Goal: Information Seeking & Learning: Learn about a topic

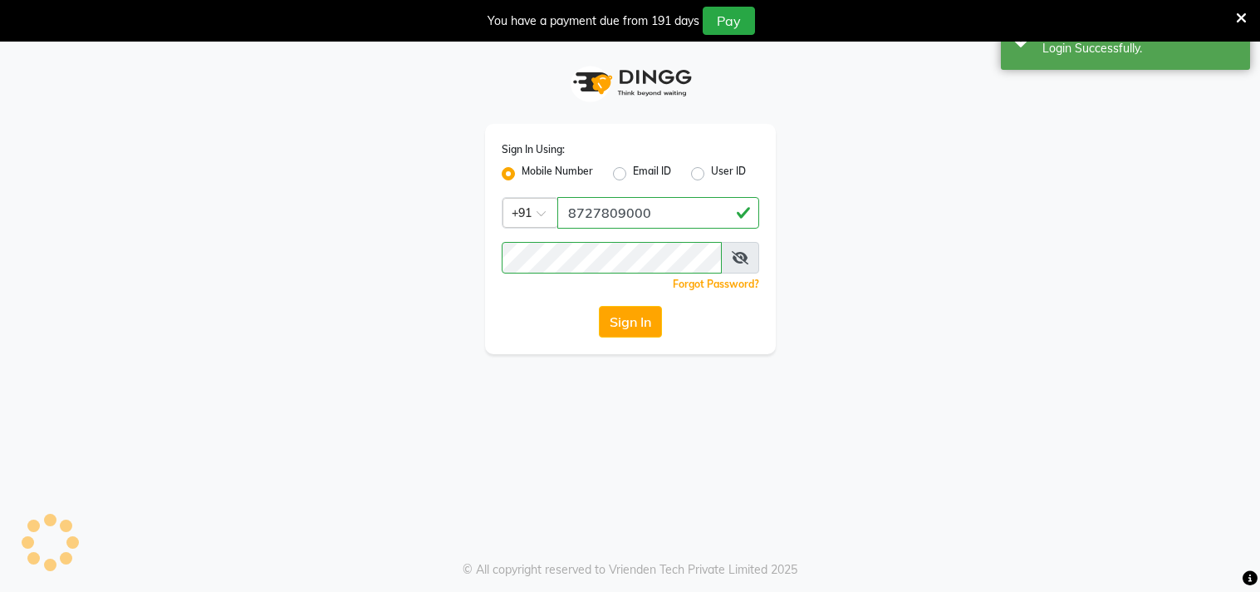
select select "75"
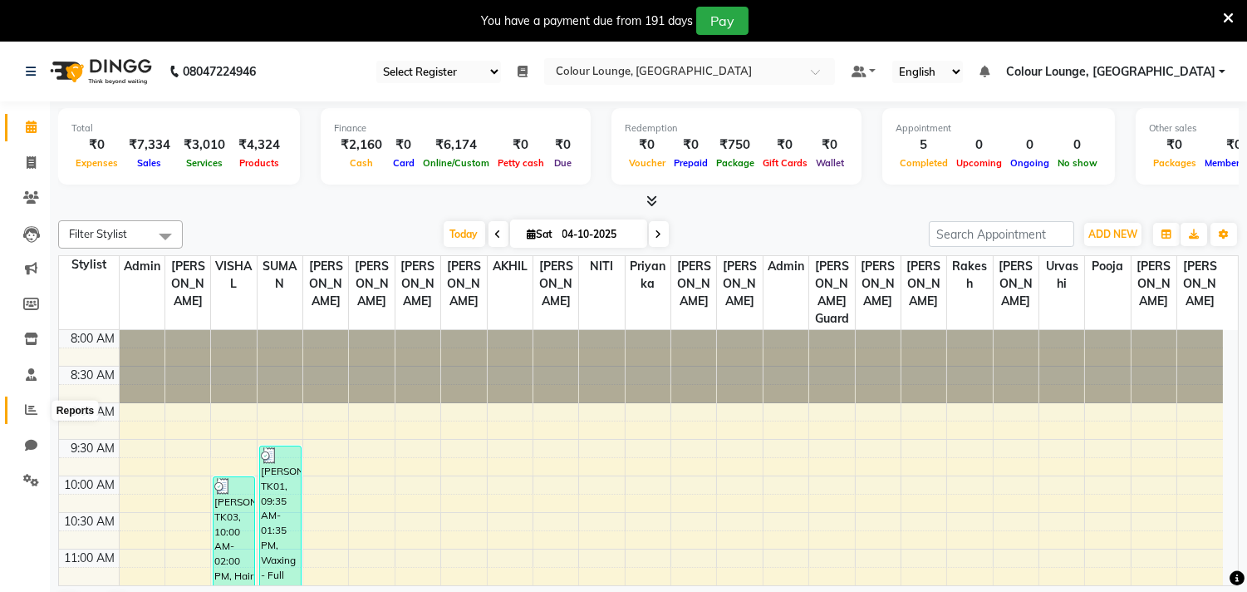
click at [25, 402] on span at bounding box center [31, 409] width 29 height 19
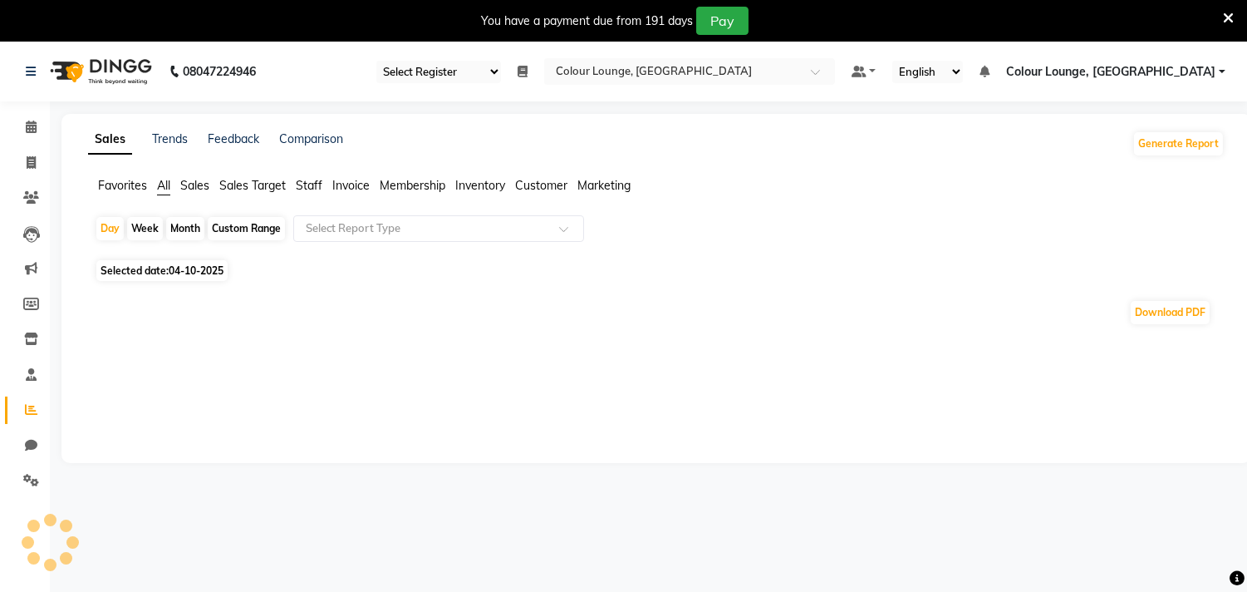
click at [188, 186] on span "Sales" at bounding box center [194, 185] width 29 height 15
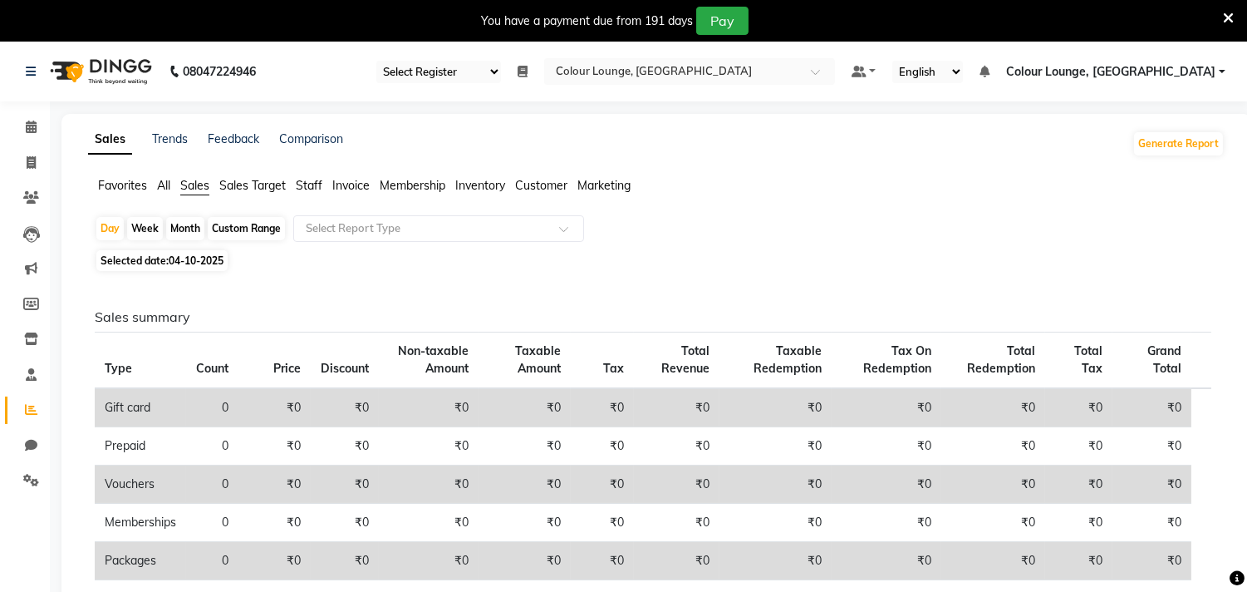
click at [194, 233] on div "Month" at bounding box center [185, 228] width 38 height 23
select select "10"
select select "2025"
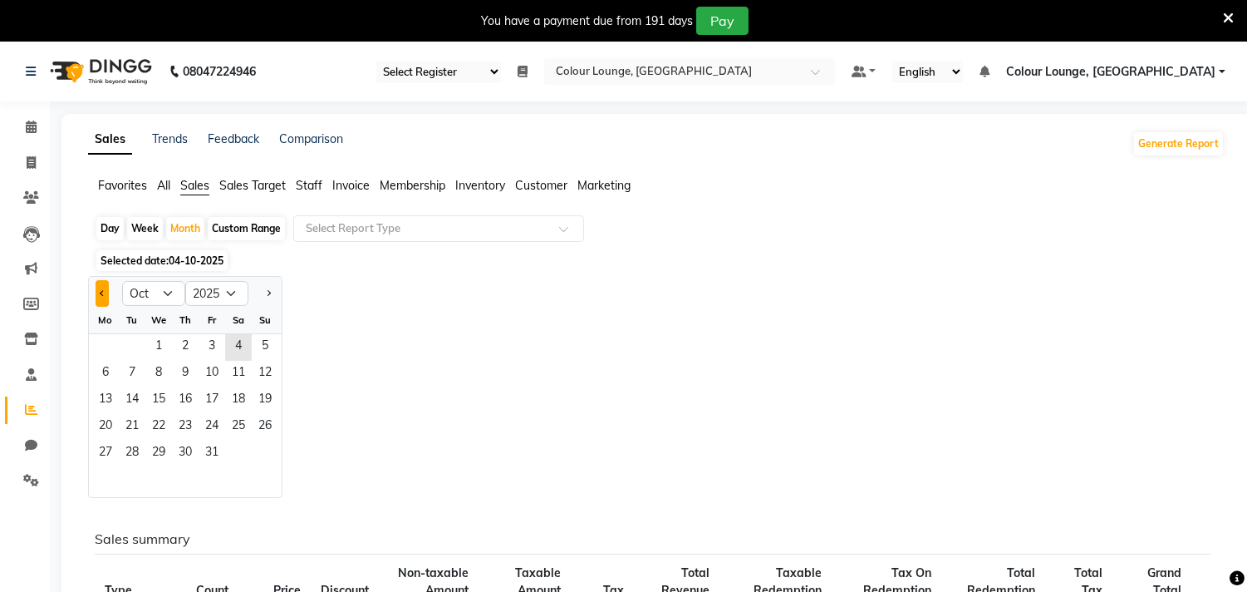
click at [103, 294] on span "Previous month" at bounding box center [103, 293] width 6 height 6
select select "9"
click at [158, 355] on span "3" at bounding box center [158, 347] width 27 height 27
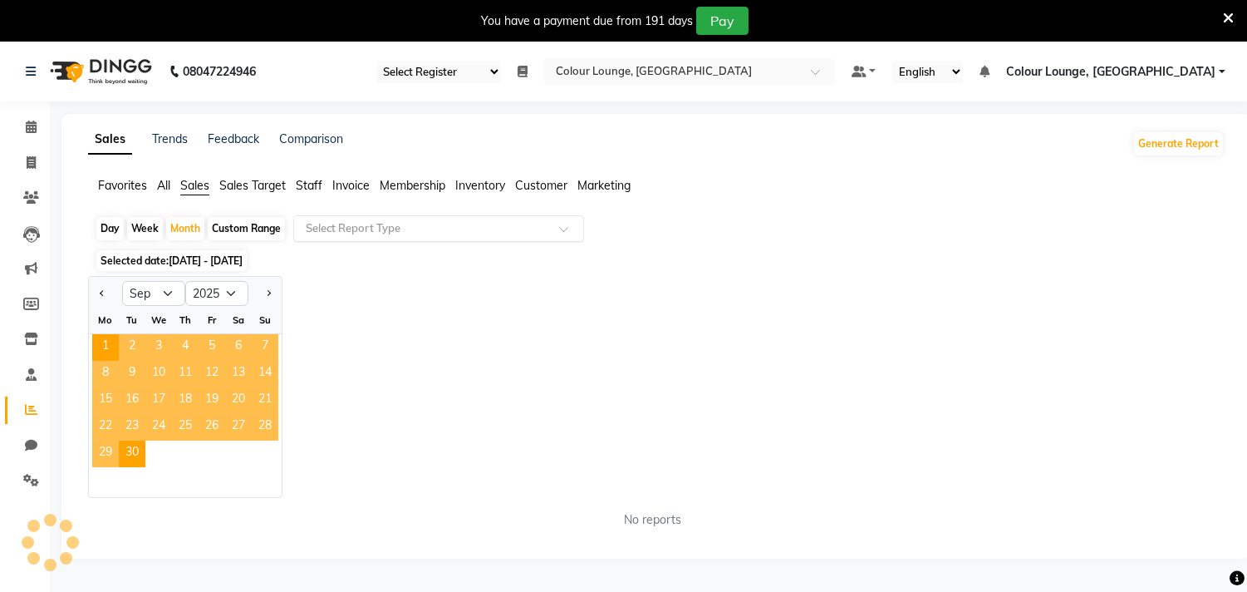
click at [355, 217] on div "Select Report Type" at bounding box center [438, 228] width 291 height 27
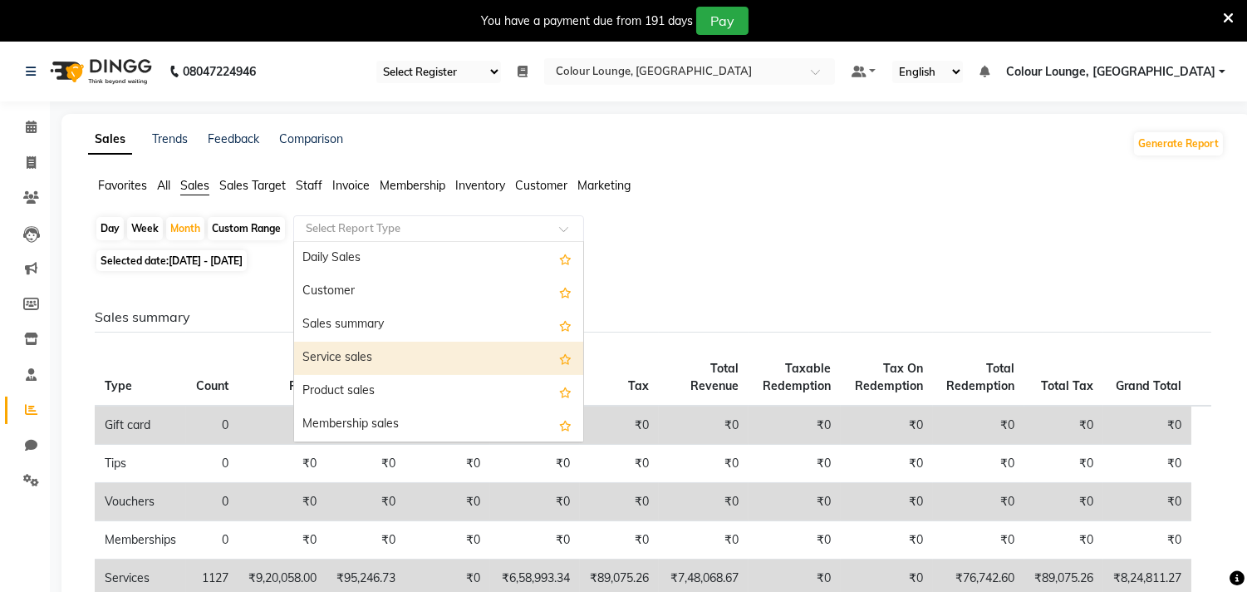
click at [339, 354] on div "Service sales" at bounding box center [438, 357] width 289 height 33
select select "full_report"
select select "csv"
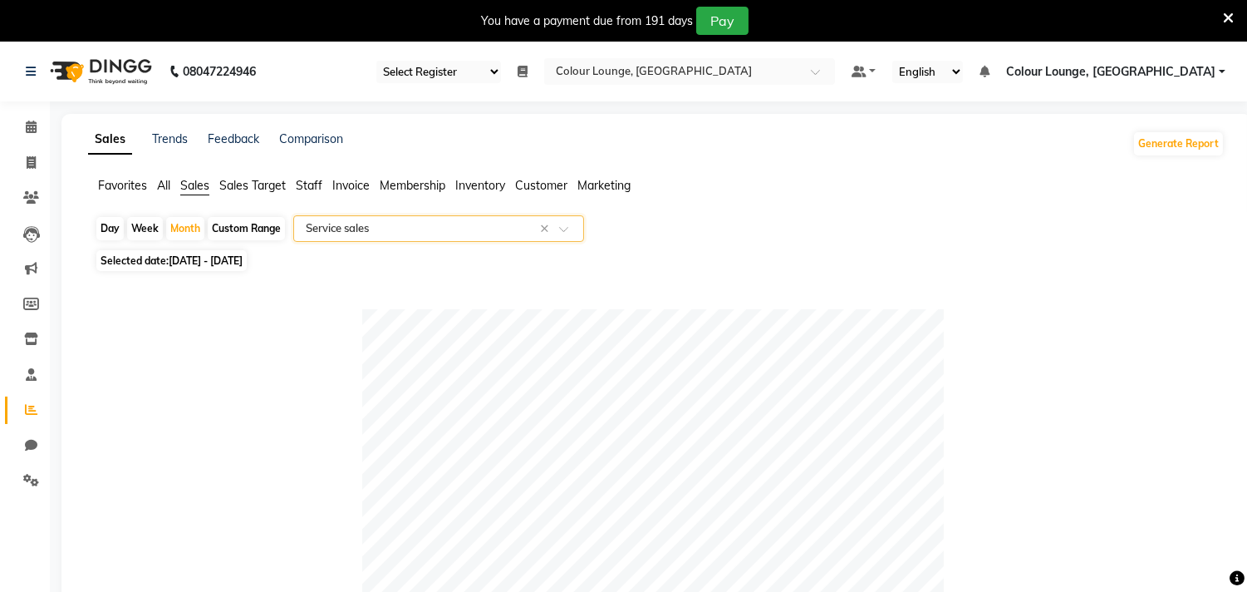
scroll to position [553, 0]
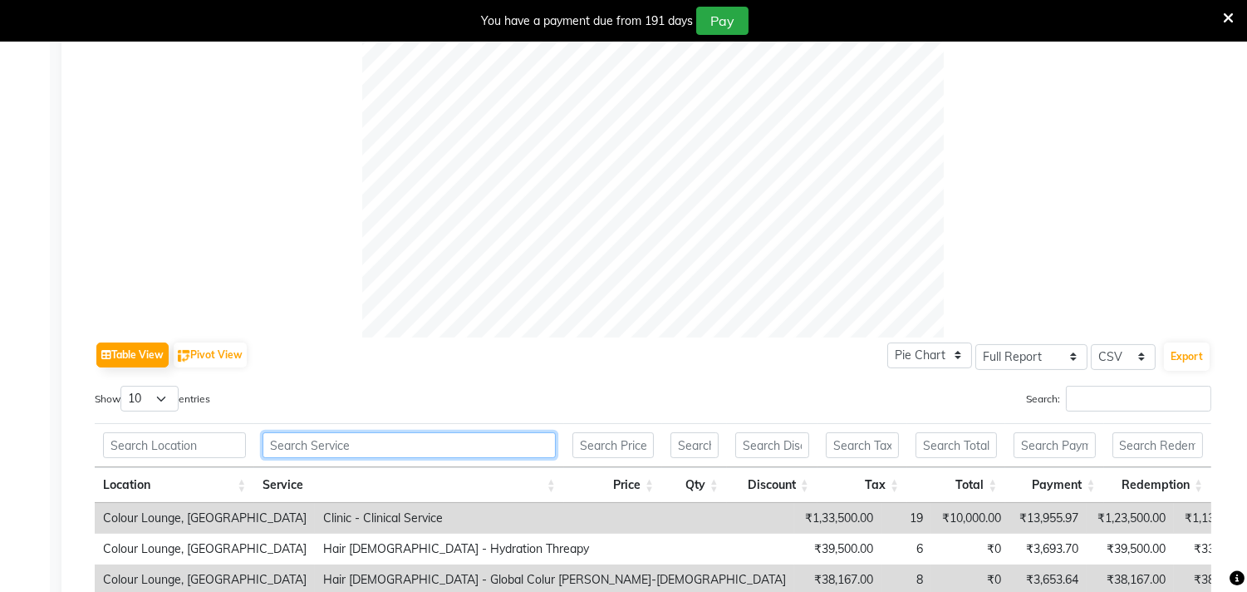
click at [329, 434] on input "text" at bounding box center [409, 445] width 293 height 26
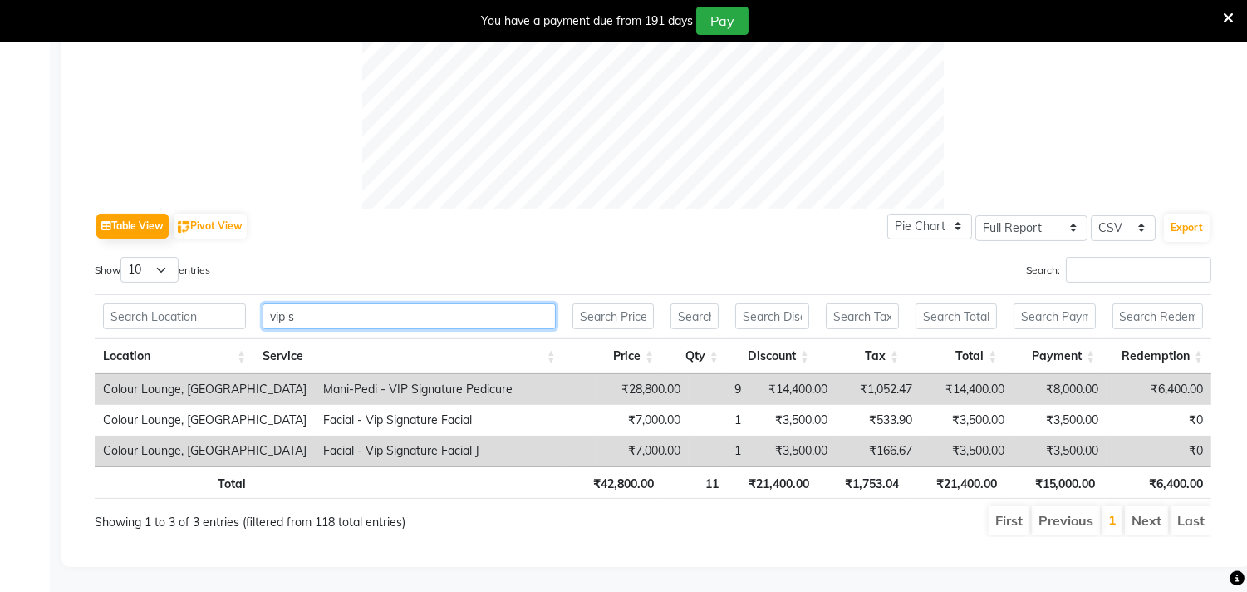
scroll to position [696, 0]
type input "v"
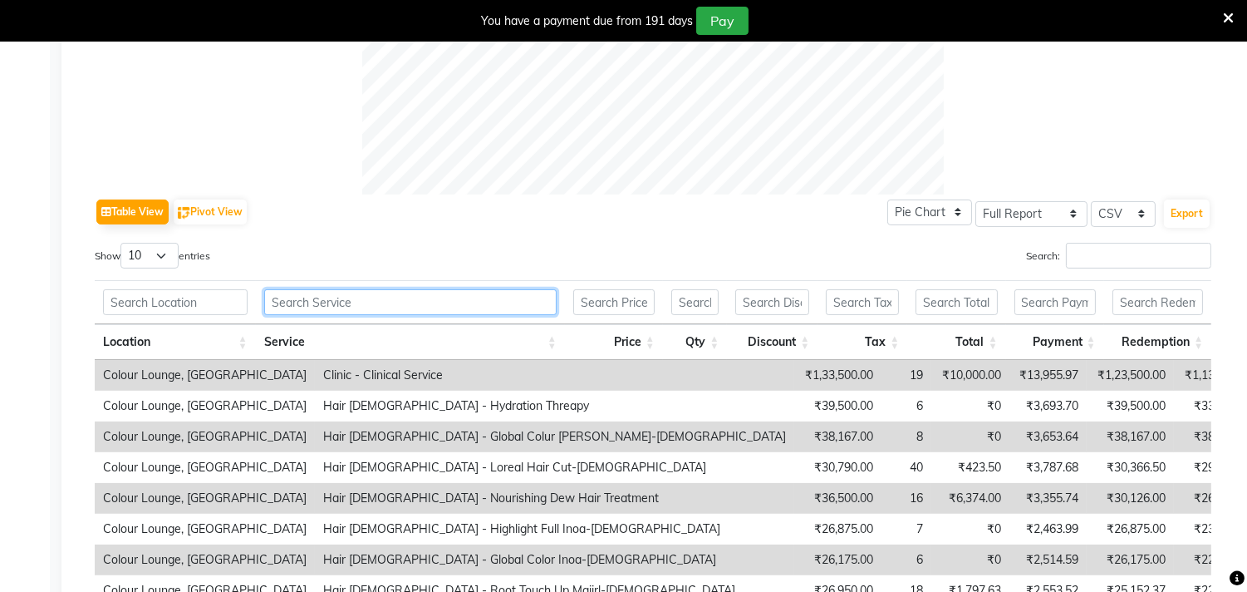
scroll to position [738, 0]
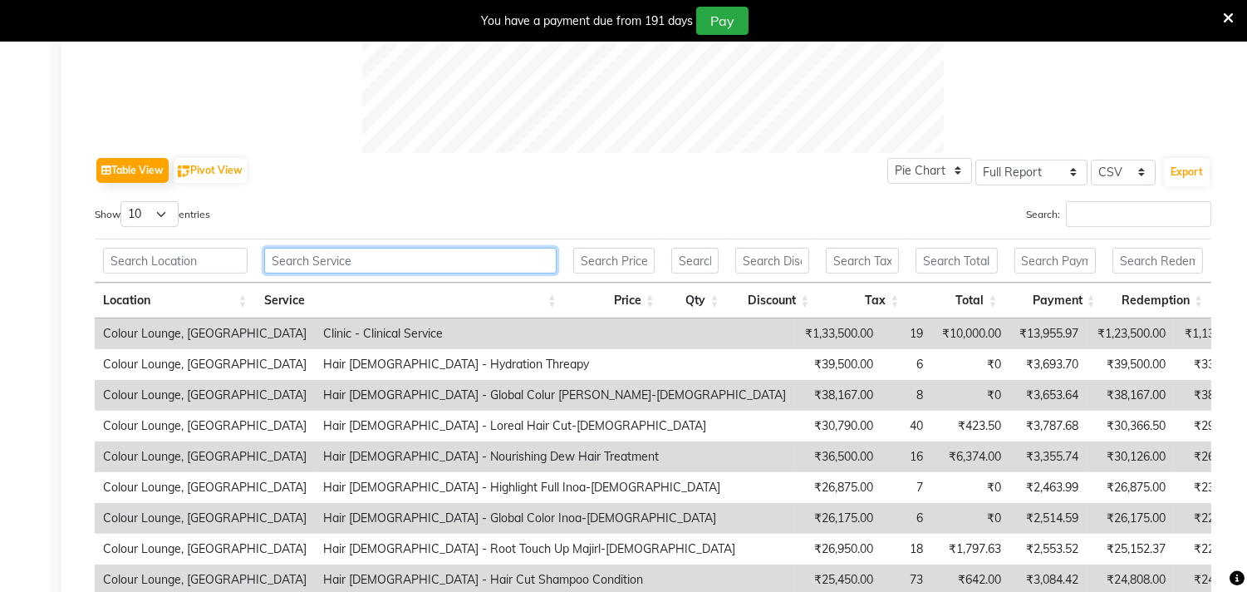
type input "f"
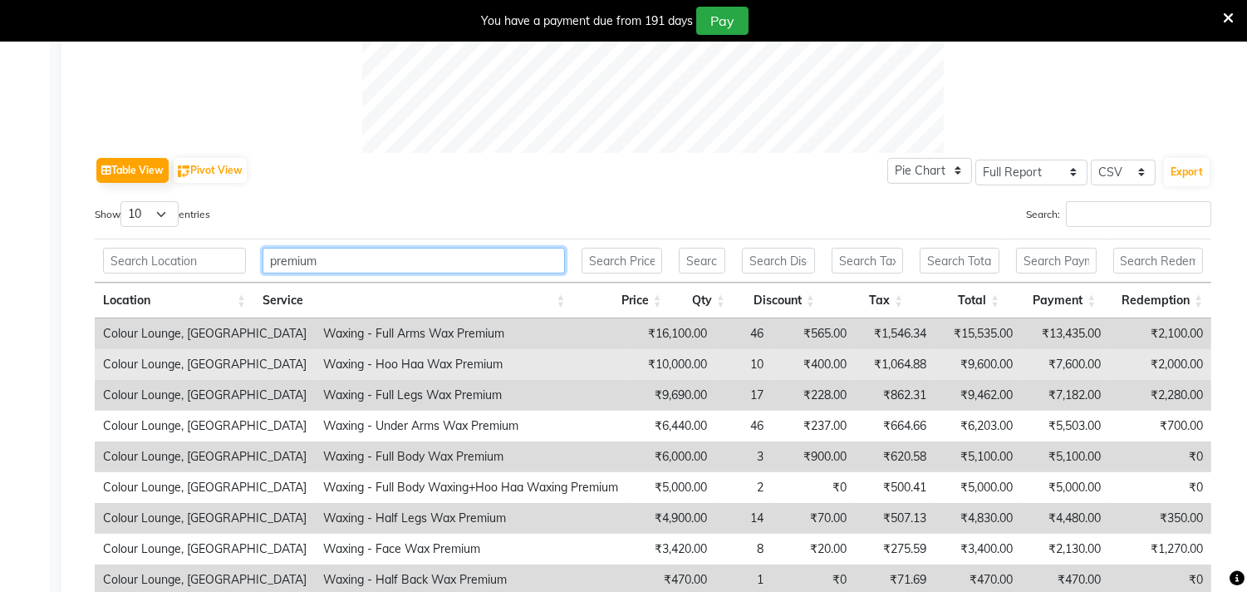
scroll to position [831, 0]
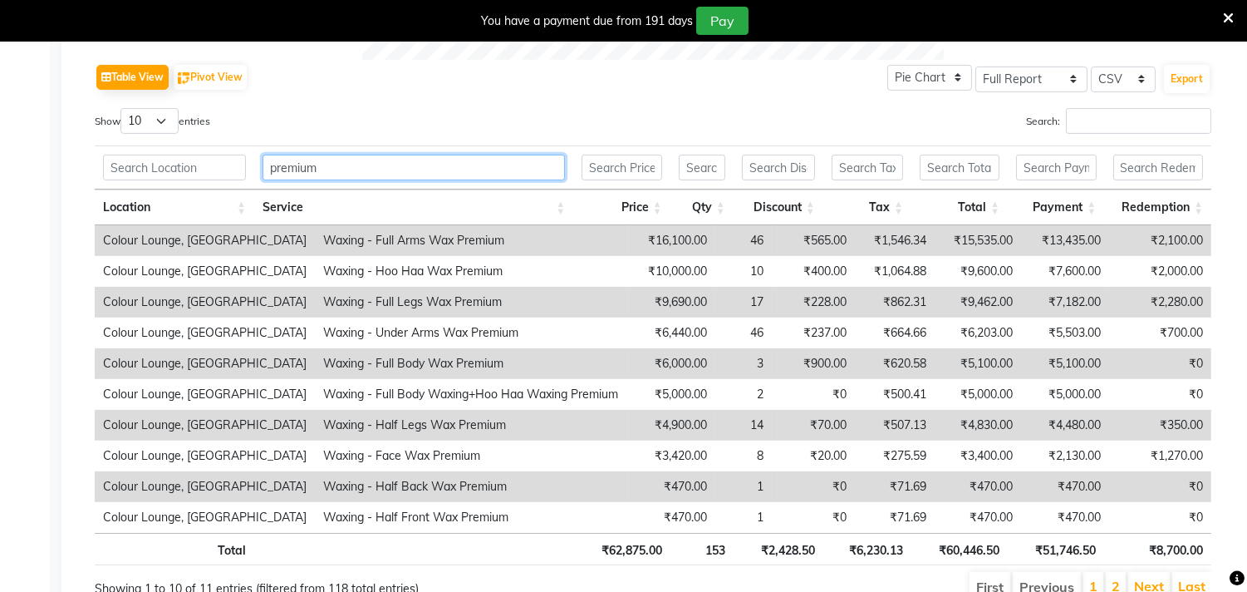
type input "premium"
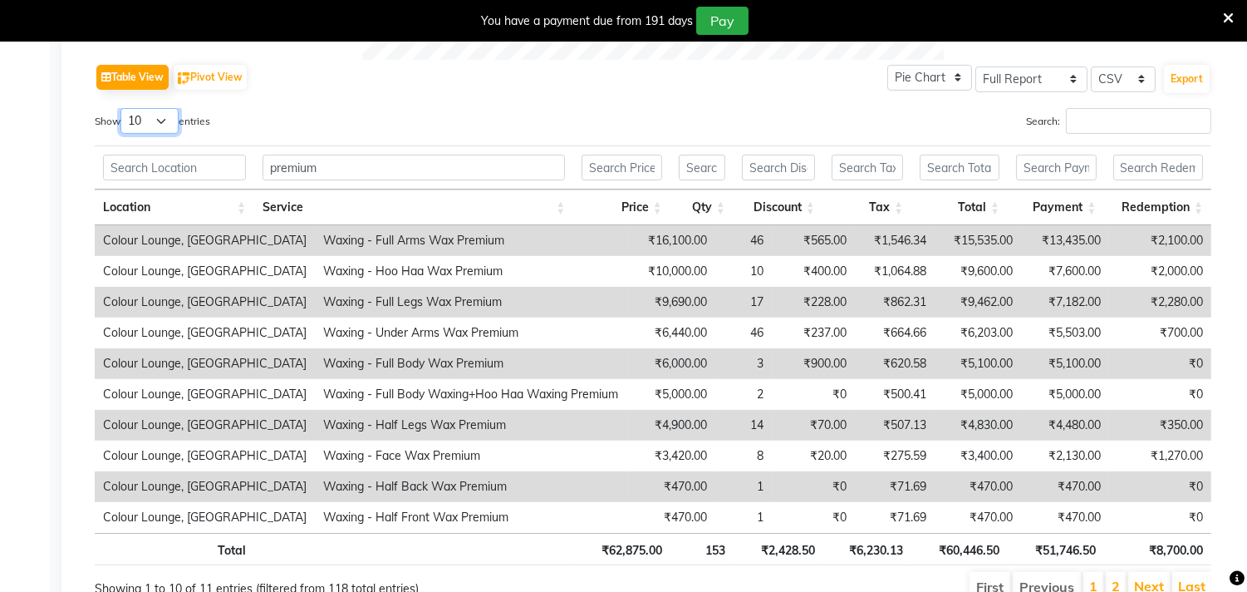
click at [160, 122] on select "10 25 50 100" at bounding box center [149, 121] width 58 height 26
select select "50"
click at [123, 108] on select "10 25 50 100" at bounding box center [149, 121] width 58 height 26
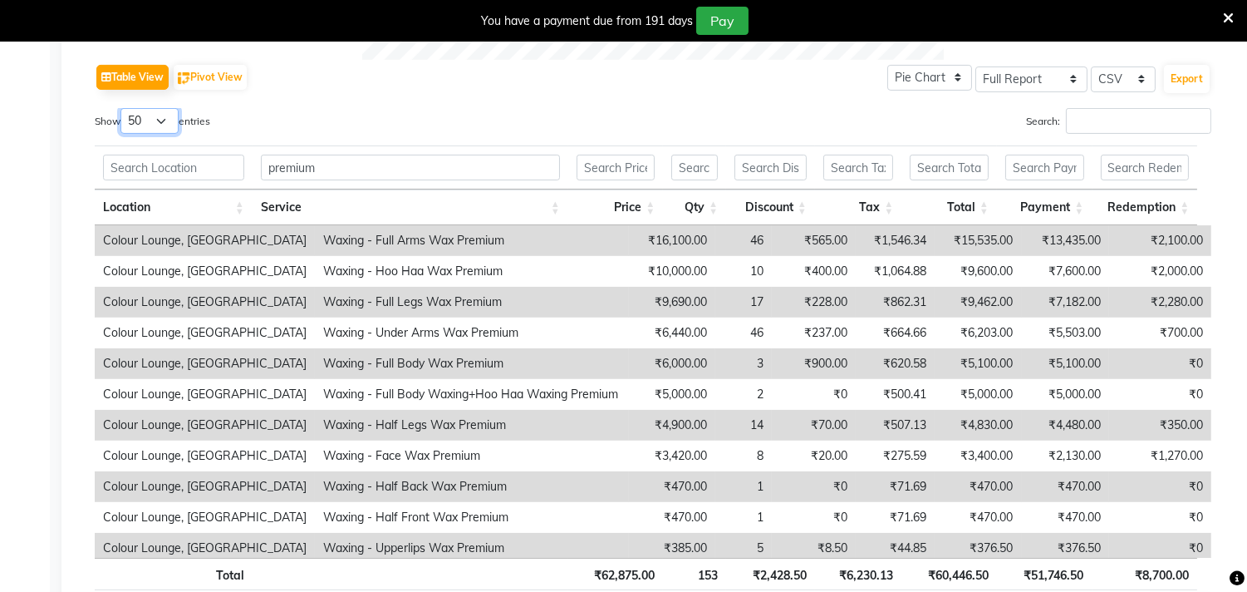
scroll to position [923, 0]
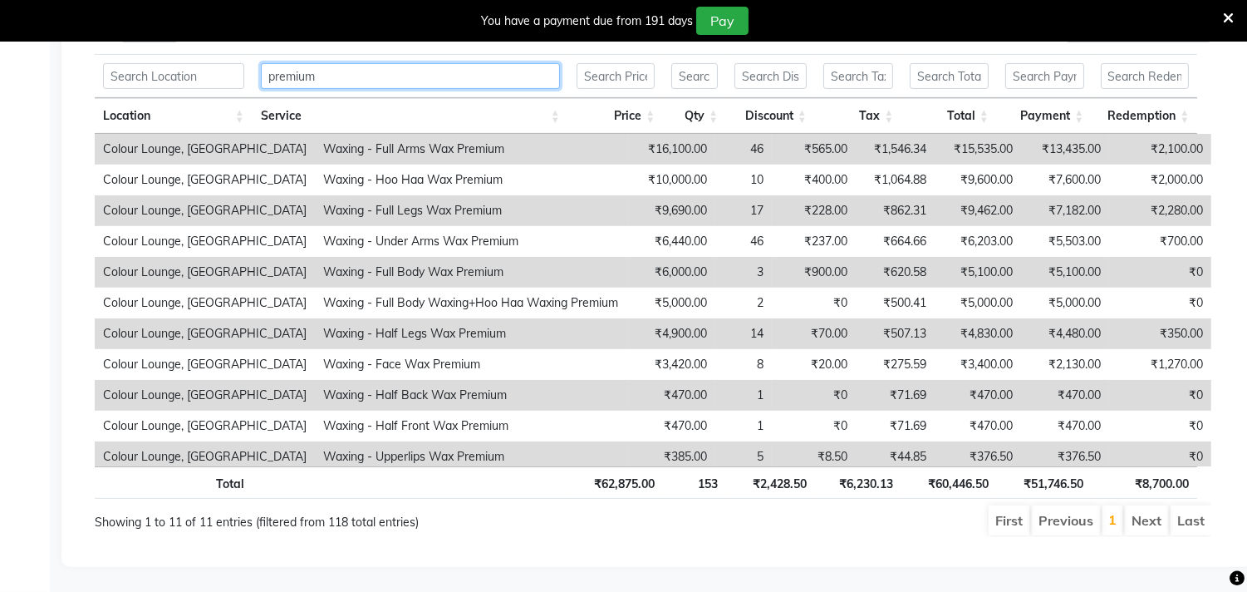
click at [380, 78] on input "premium" at bounding box center [410, 76] width 299 height 26
type input "p"
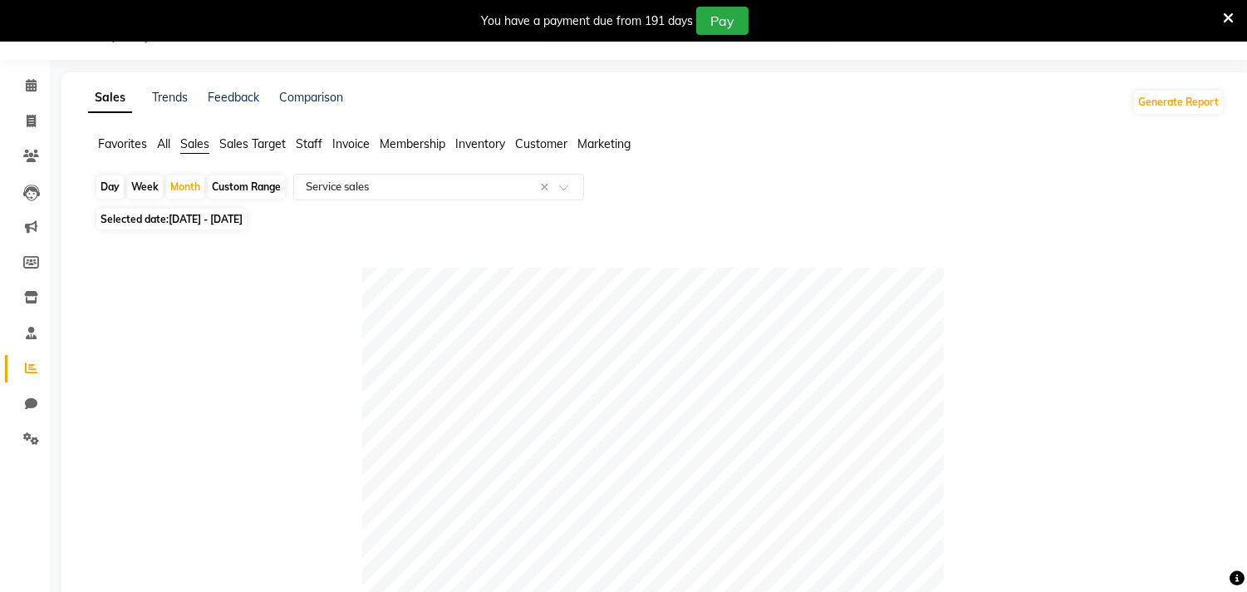
scroll to position [0, 0]
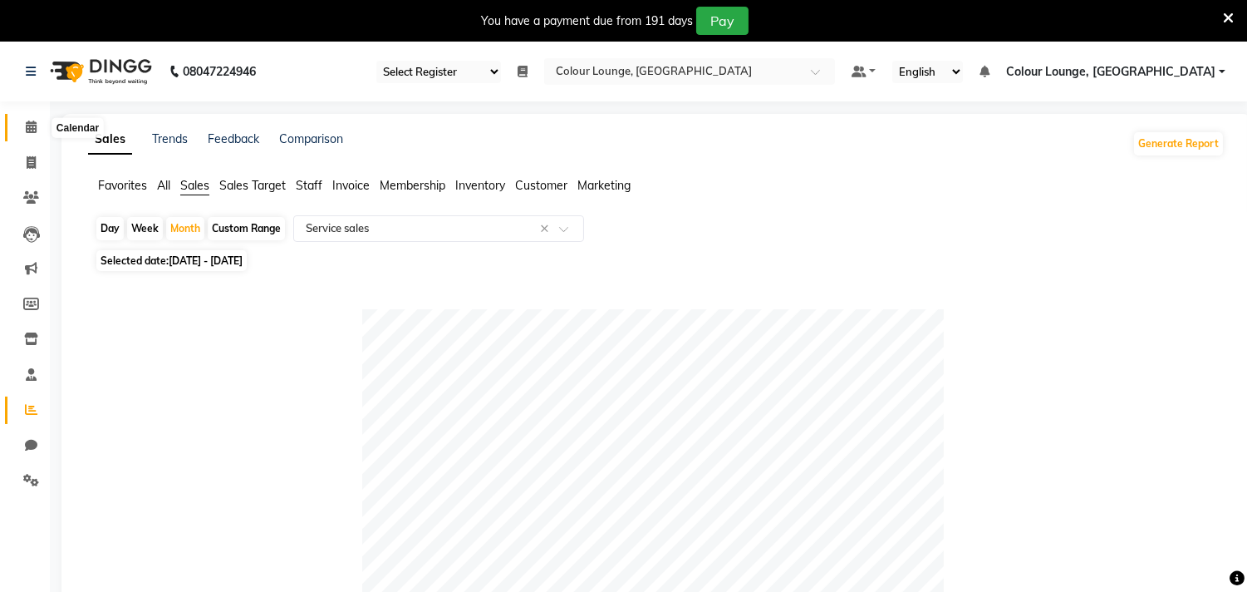
type input "regular"
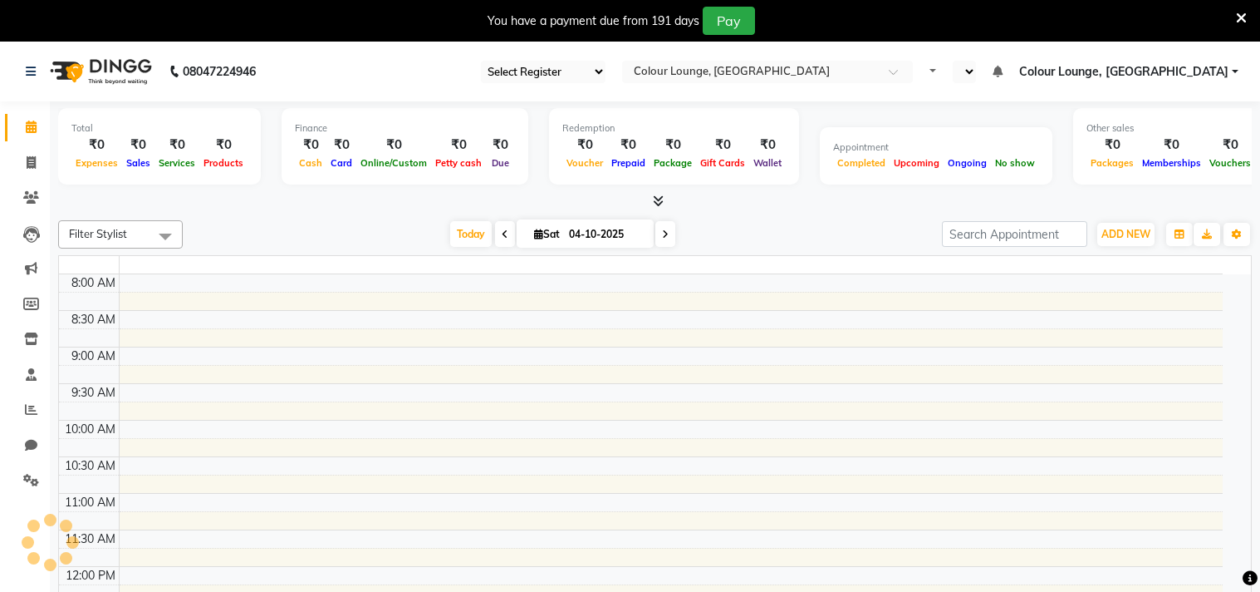
select select "75"
select select "en"
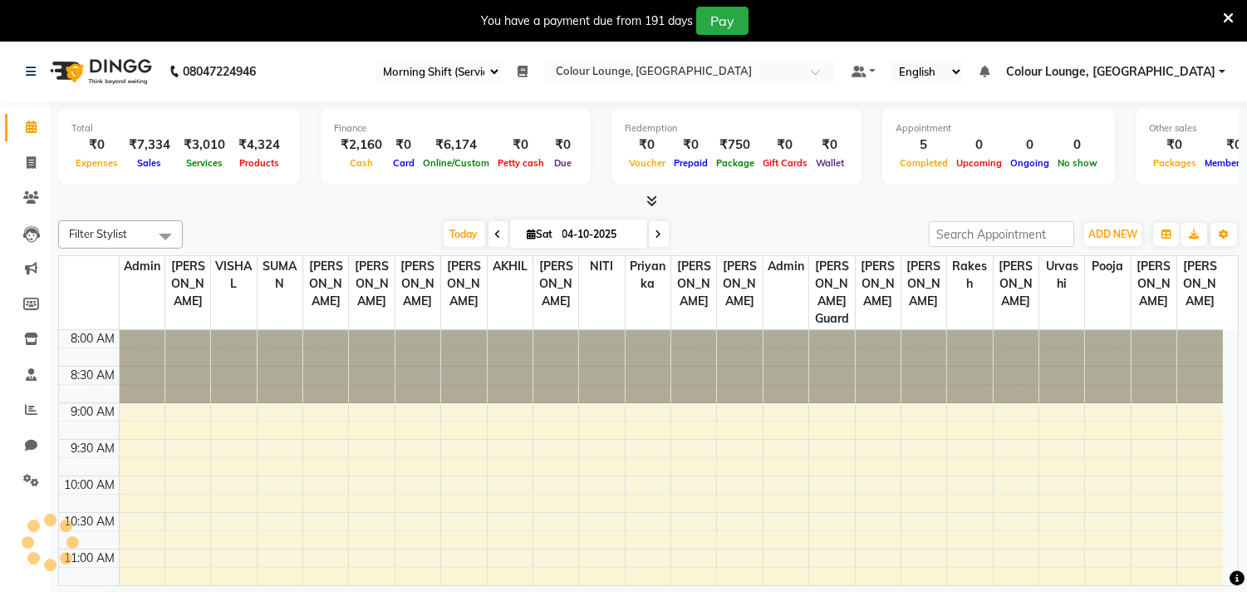
scroll to position [441, 0]
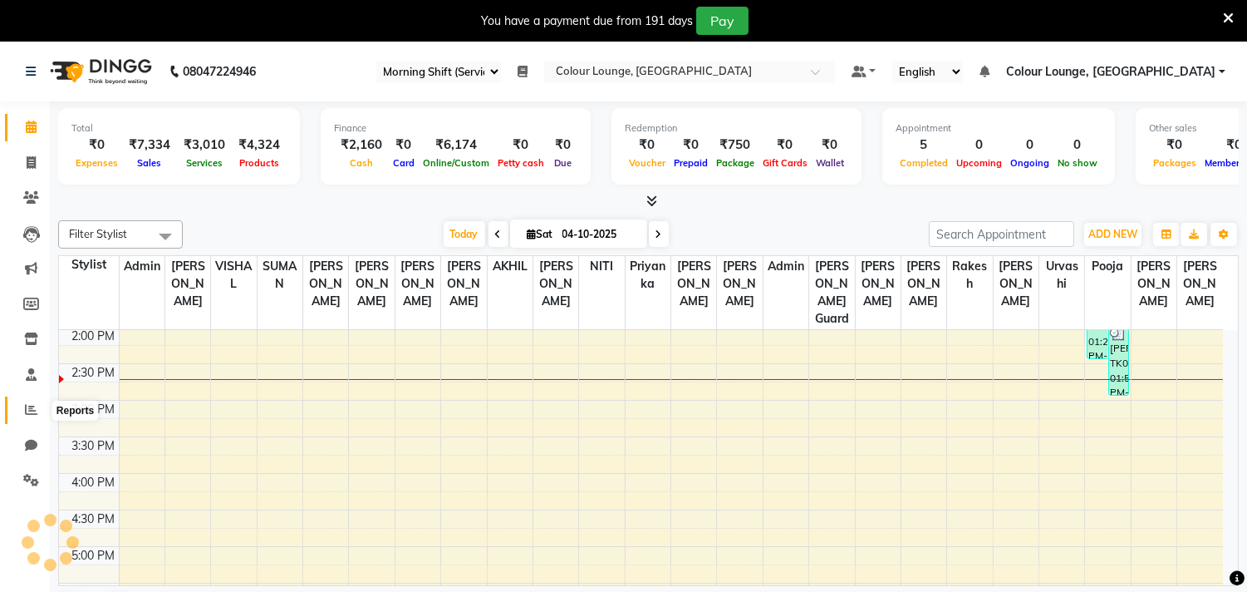
click at [26, 413] on icon at bounding box center [31, 409] width 12 height 12
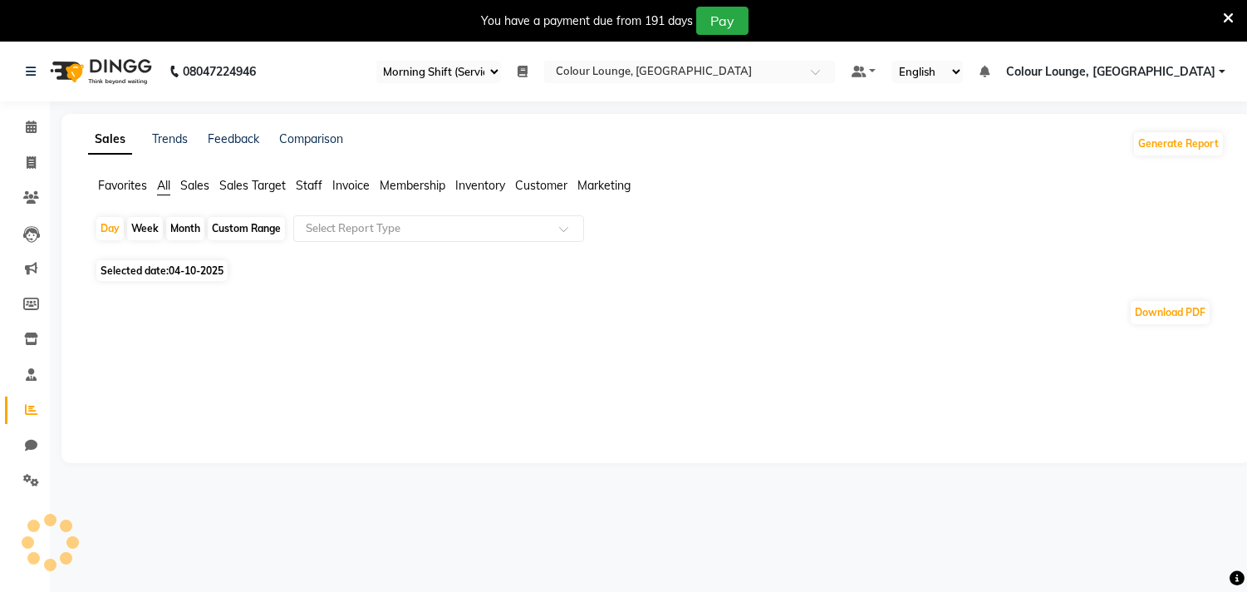
click at [493, 181] on span "Inventory" at bounding box center [480, 185] width 50 height 15
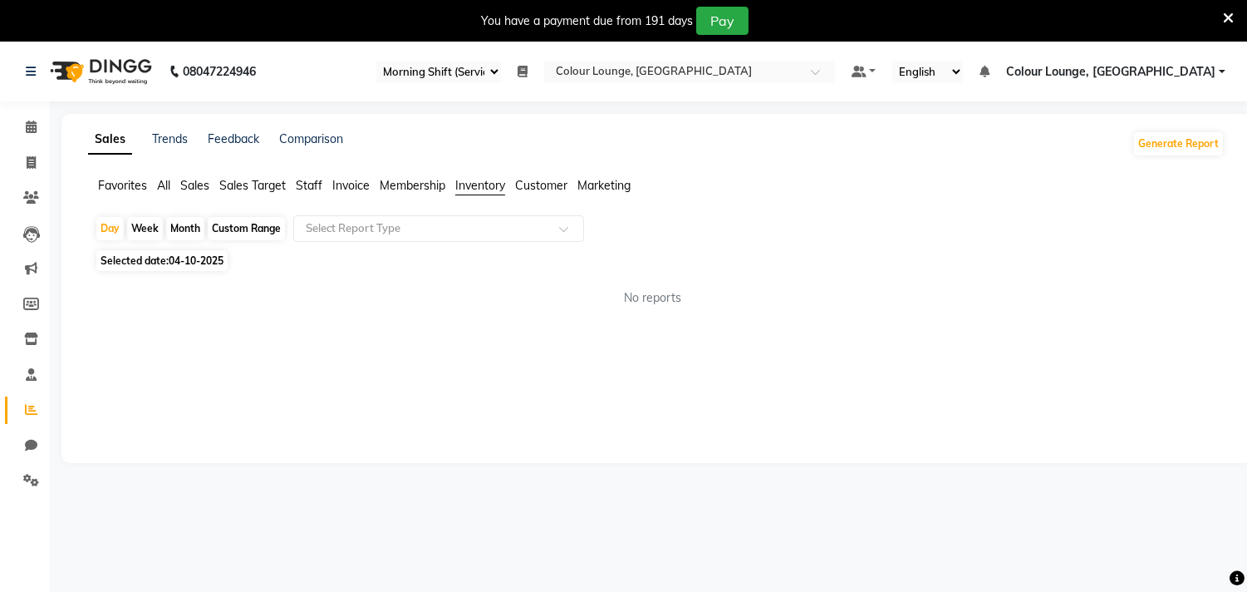
click at [184, 264] on span "04-10-2025" at bounding box center [196, 260] width 55 height 12
select select "10"
select select "2025"
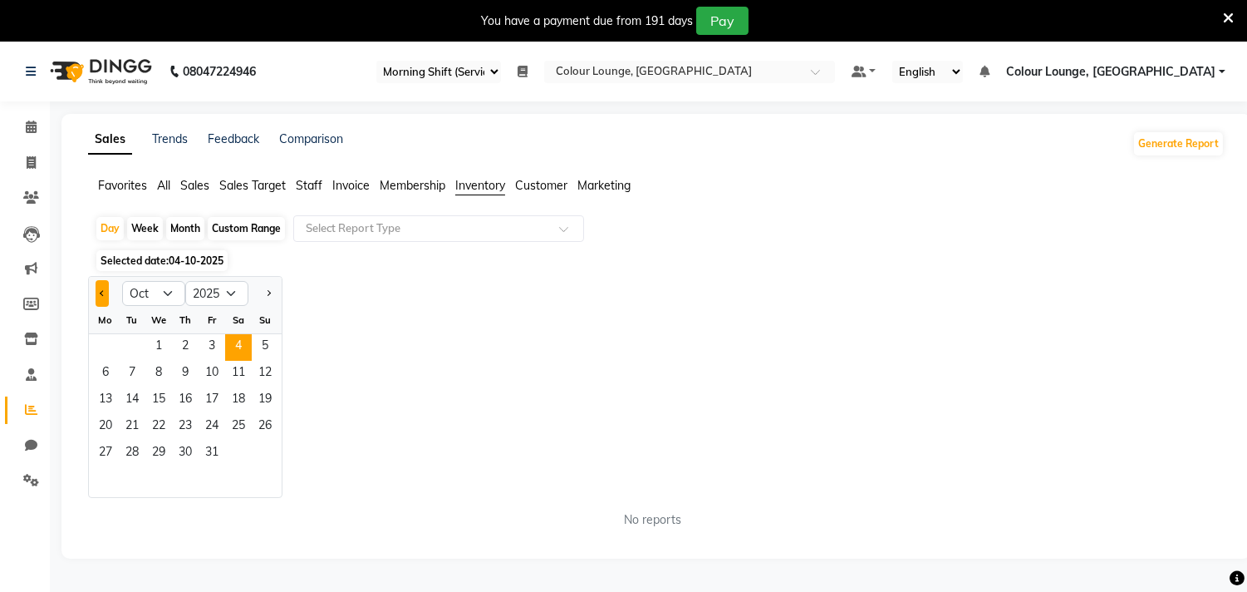
click at [103, 292] on span "Previous month" at bounding box center [103, 293] width 6 height 6
select select "9"
click at [160, 397] on span "17" at bounding box center [158, 400] width 27 height 27
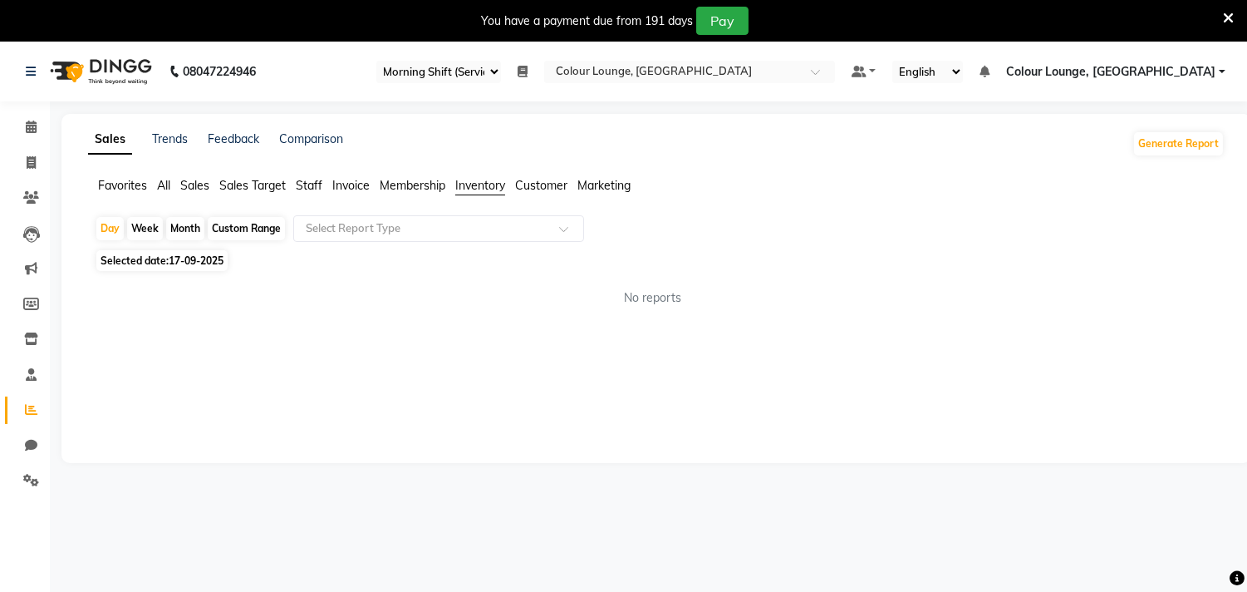
click at [405, 245] on div "Day Week Month Custom Range Select Report Type" at bounding box center [656, 230] width 1123 height 30
click at [397, 224] on input "text" at bounding box center [421, 228] width 239 height 17
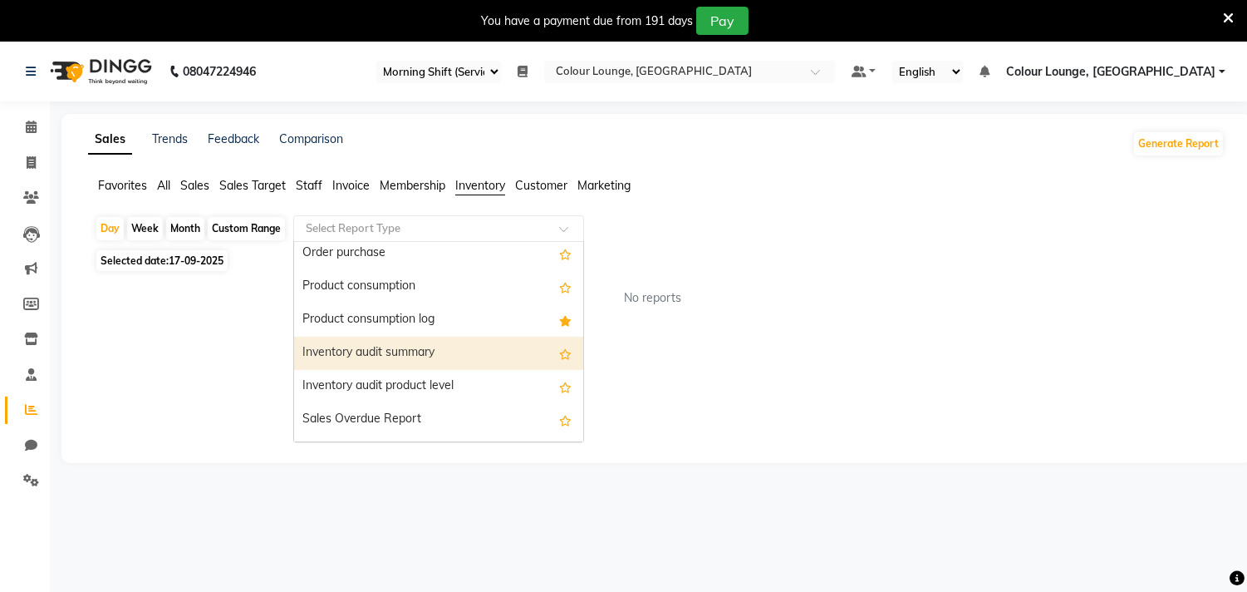
scroll to position [439, 0]
click at [375, 350] on div "Product consumption log" at bounding box center [438, 351] width 289 height 33
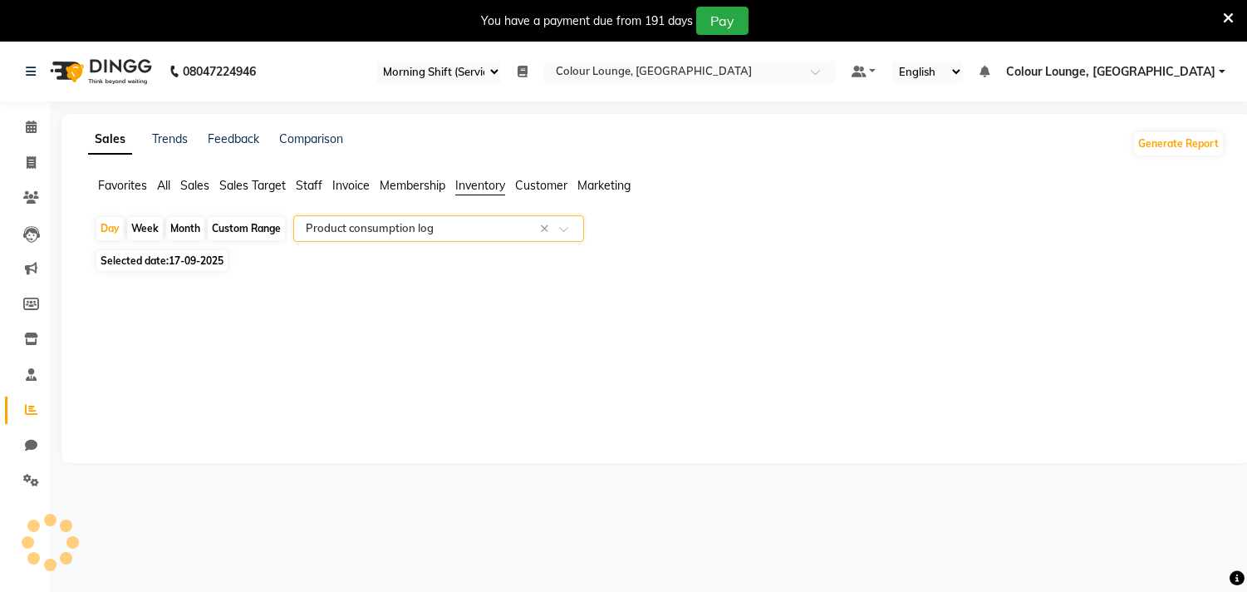
select select "full_report"
select select "csv"
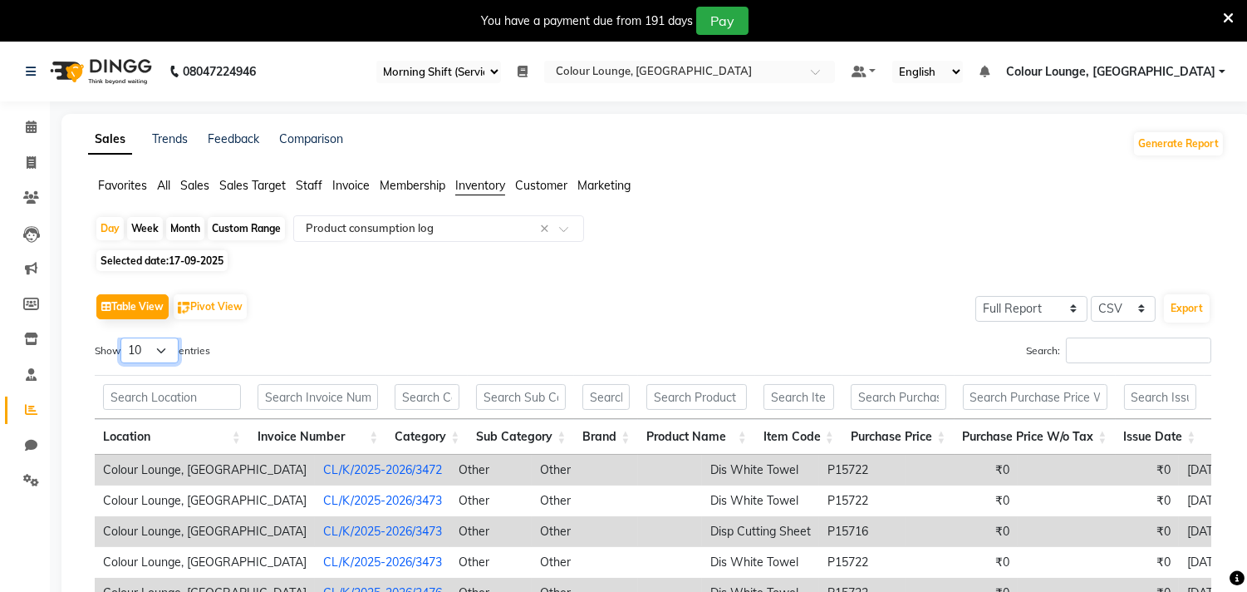
click at [156, 349] on select "10 25 50 100" at bounding box center [149, 350] width 58 height 26
select select "100"
click at [123, 337] on select "10 25 50 100" at bounding box center [149, 350] width 58 height 26
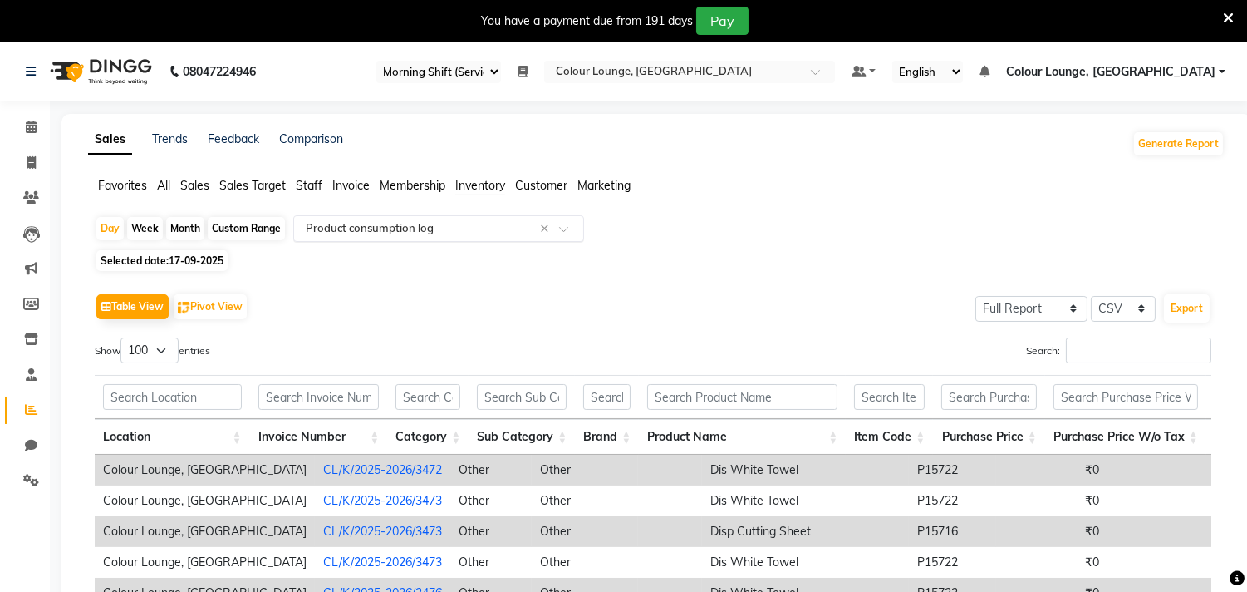
click at [382, 227] on input "text" at bounding box center [421, 228] width 239 height 17
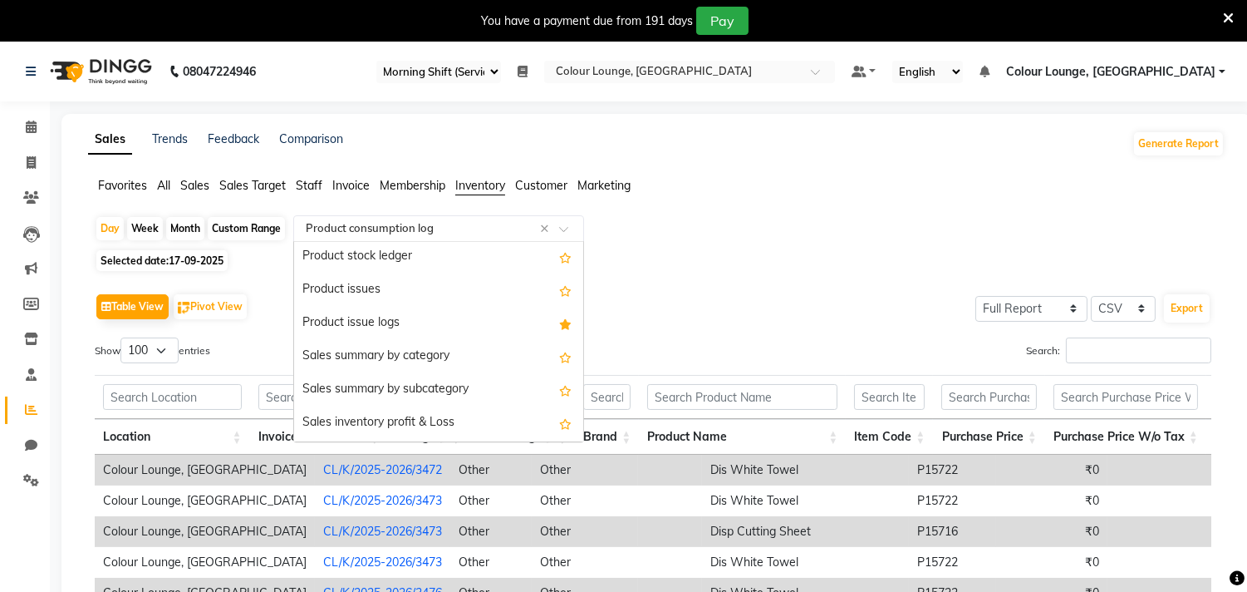
scroll to position [0, 0]
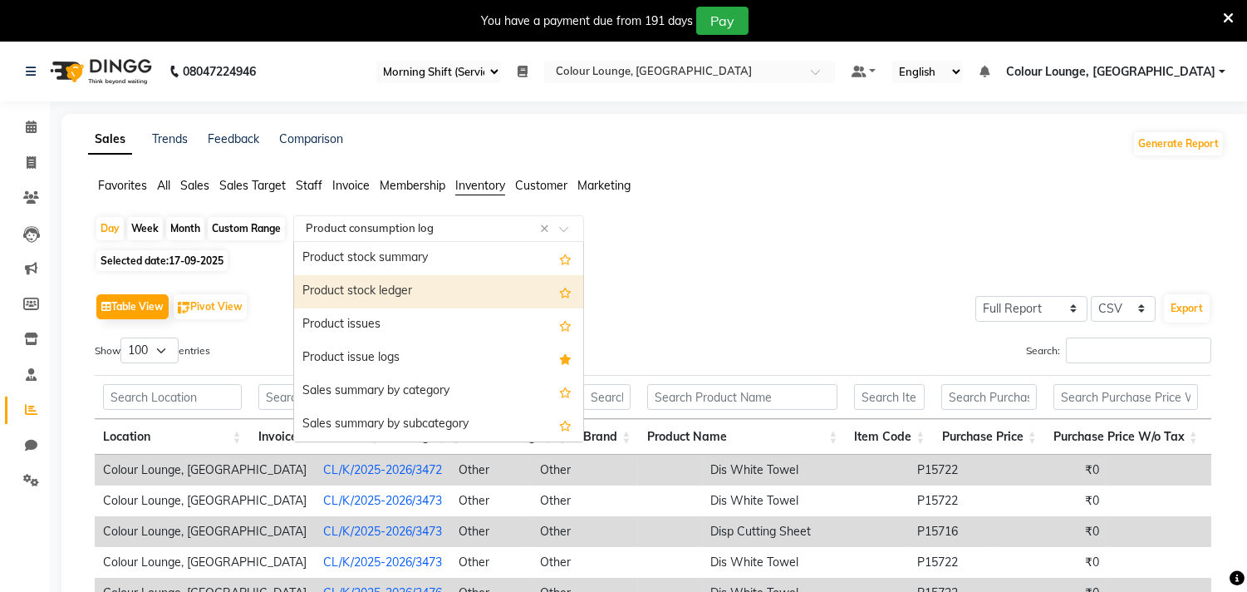
click at [380, 296] on div "Product stock ledger" at bounding box center [438, 291] width 289 height 33
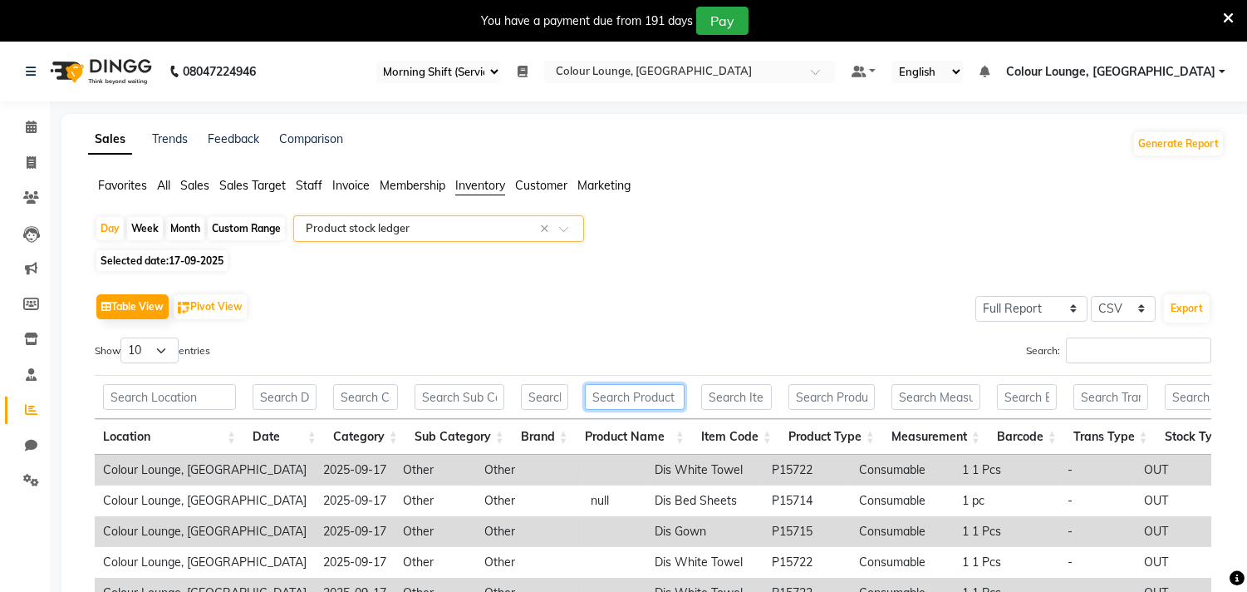
click at [615, 395] on input "text" at bounding box center [635, 397] width 100 height 26
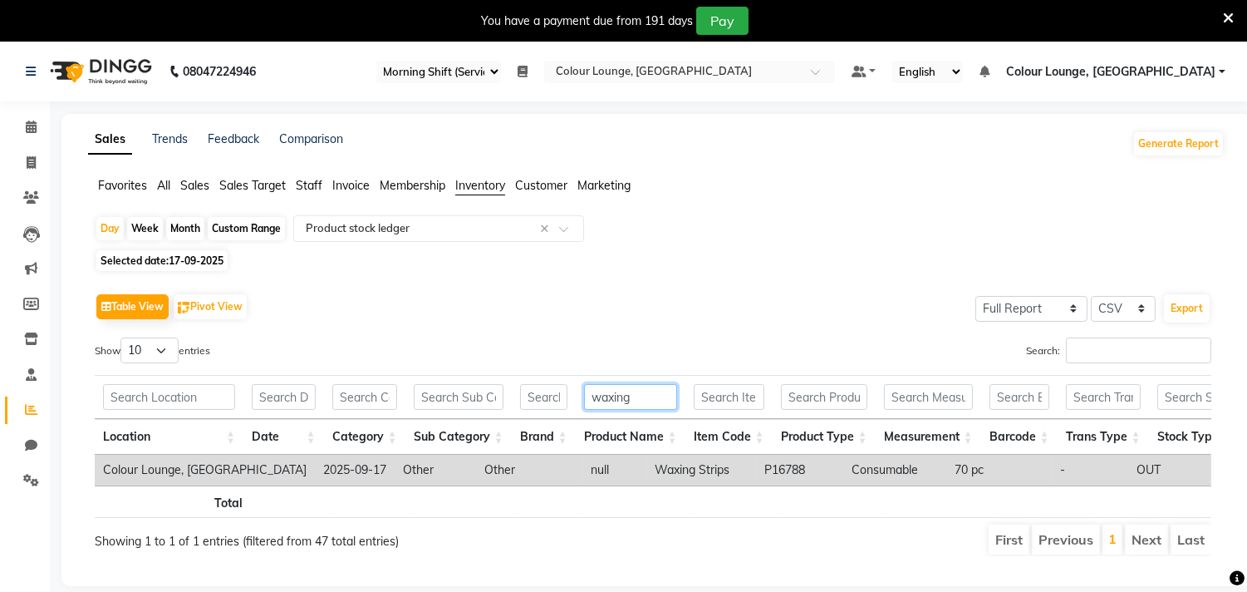
type input "waxing"
click at [185, 263] on span "17-09-2025" at bounding box center [196, 260] width 55 height 12
select select "9"
select select "2025"
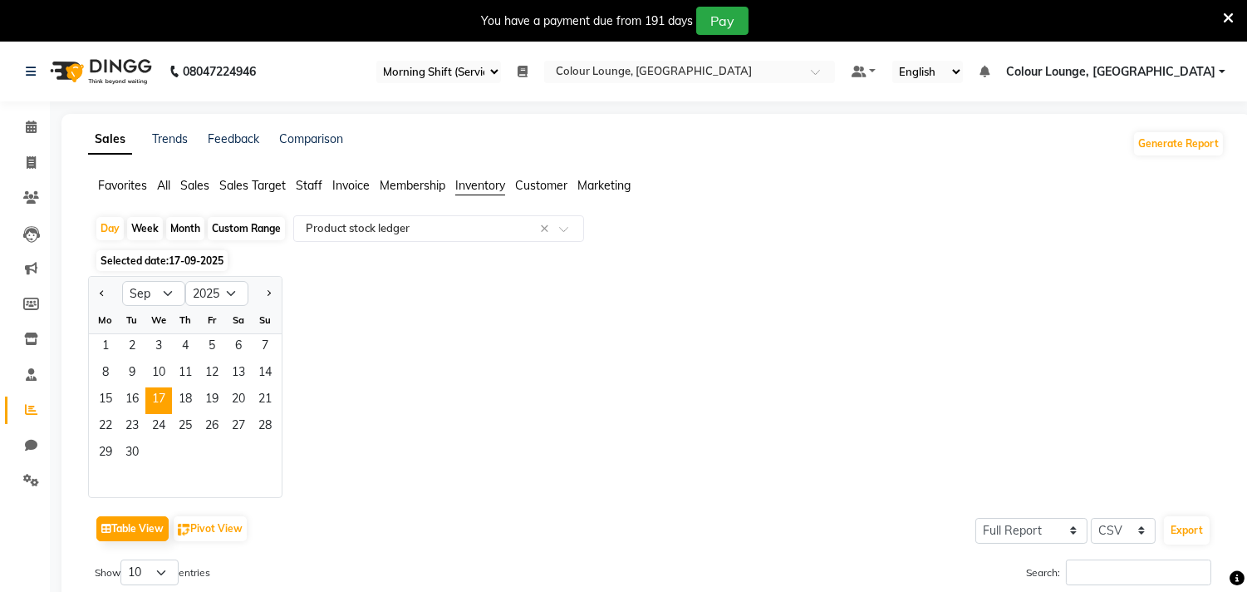
click at [179, 227] on div "Month" at bounding box center [185, 228] width 38 height 23
select select "9"
select select "2025"
click at [192, 380] on span "11" at bounding box center [185, 374] width 27 height 27
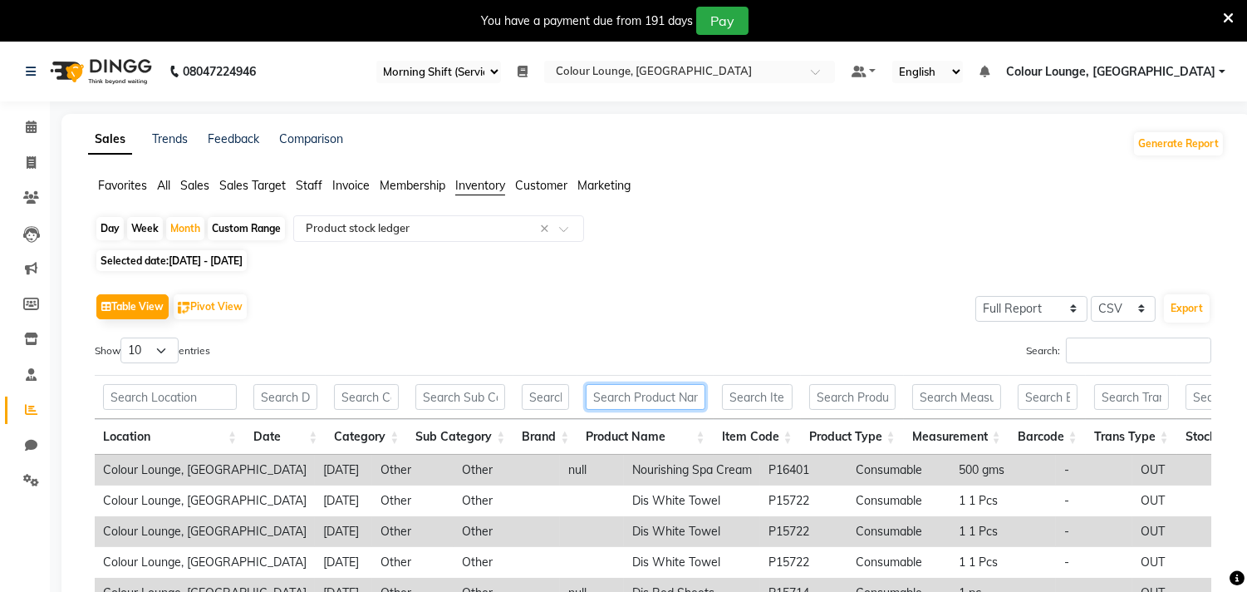
click at [605, 405] on input "text" at bounding box center [645, 397] width 119 height 26
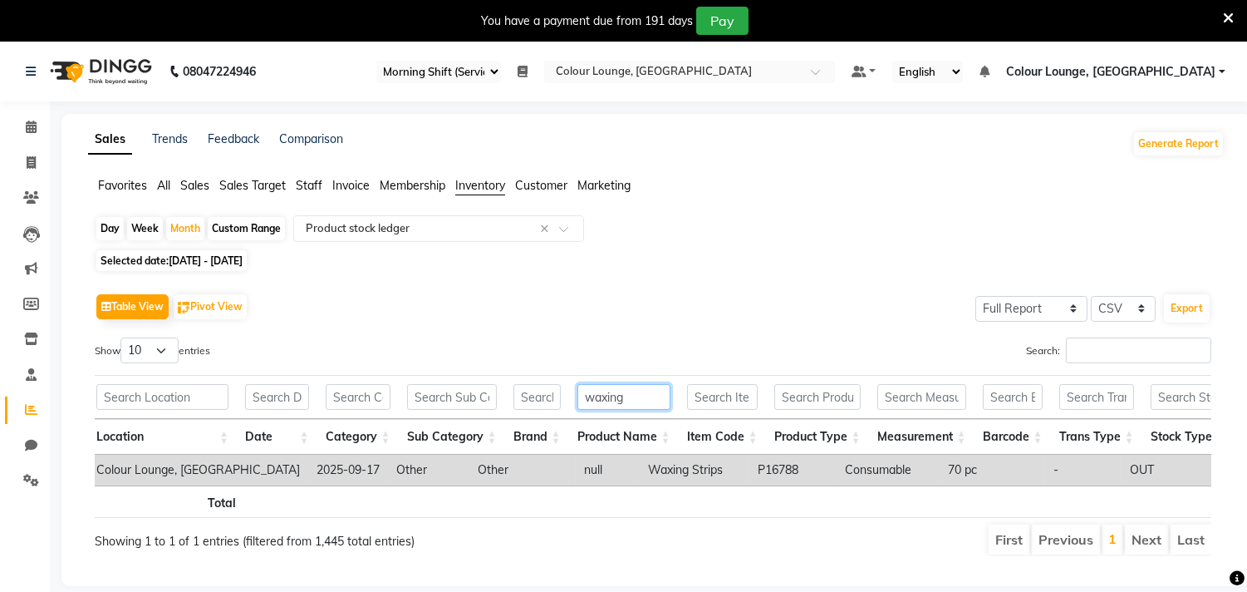
scroll to position [0, 6]
drag, startPoint x: 599, startPoint y: 397, endPoint x: 533, endPoint y: 408, distance: 66.5
click at [532, 405] on tr "waxing" at bounding box center [970, 397] width 1762 height 44
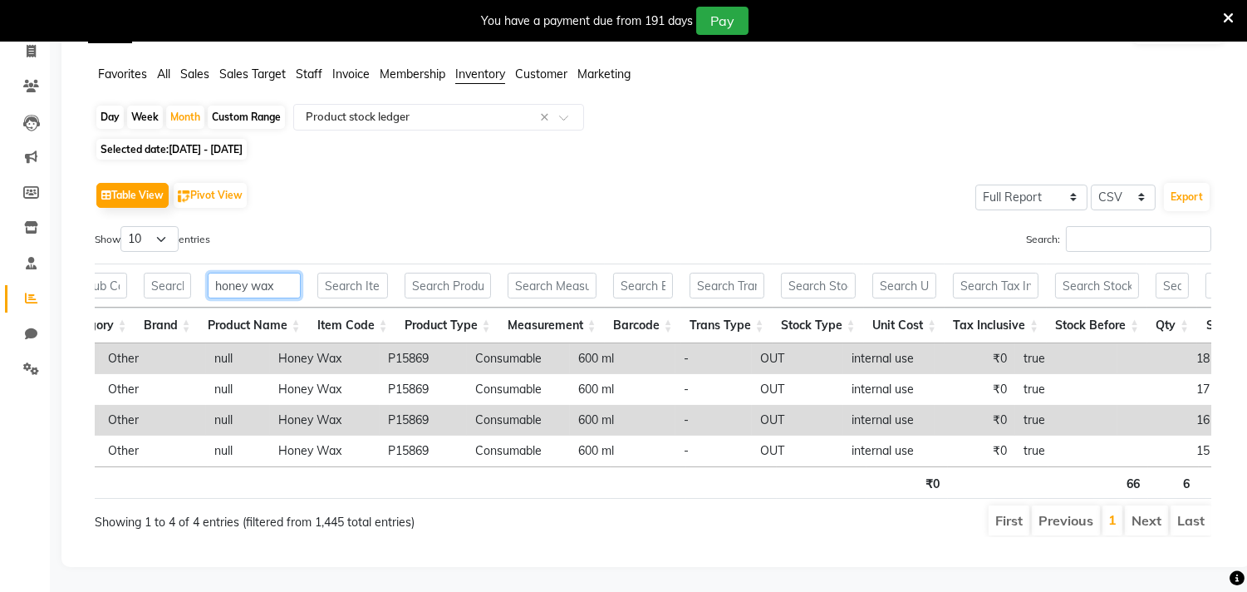
scroll to position [0, 446]
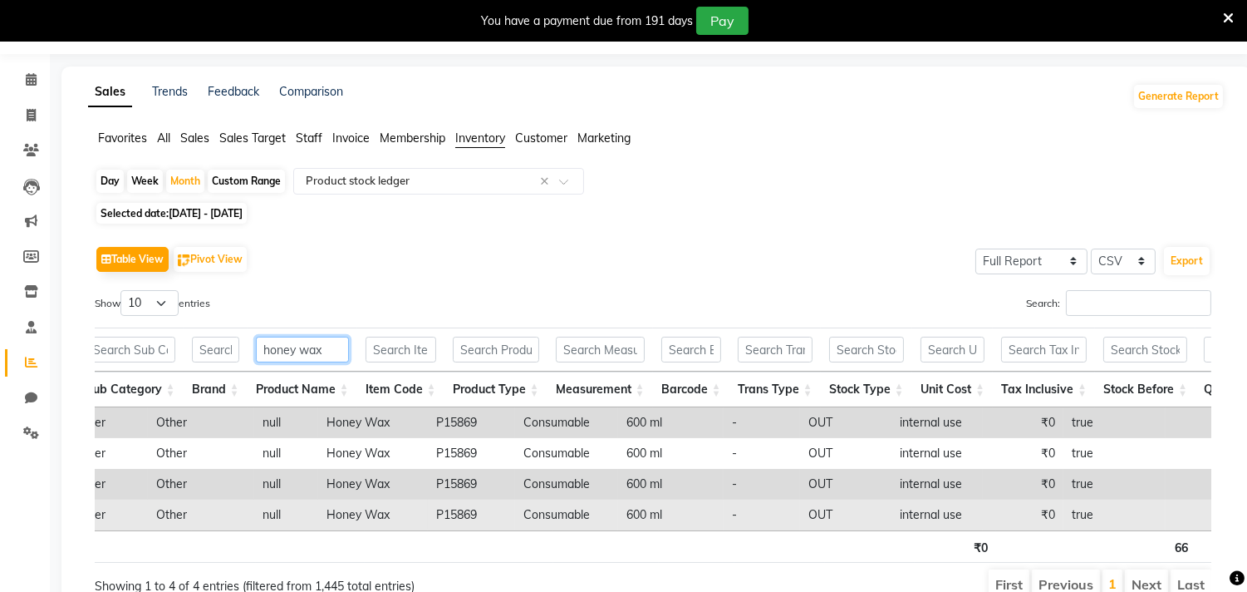
type input "honey wax"
click at [318, 515] on td "Honey Wax" at bounding box center [373, 514] width 110 height 31
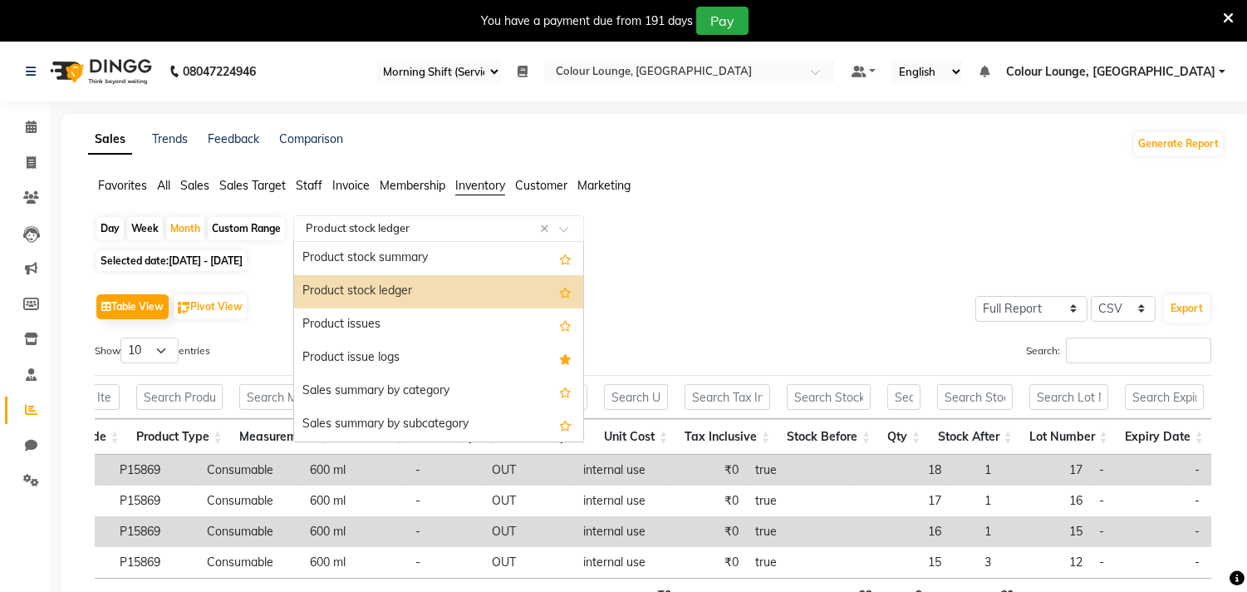
click at [399, 231] on input "text" at bounding box center [421, 228] width 239 height 17
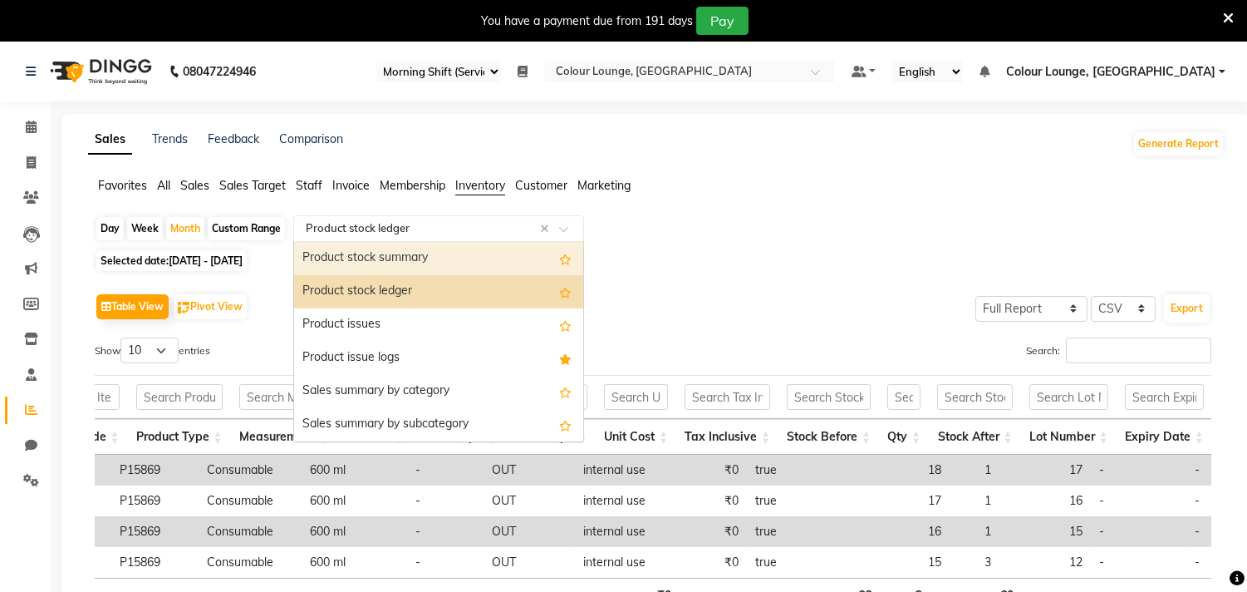
click at [404, 256] on div "Product stock summary" at bounding box center [438, 258] width 289 height 33
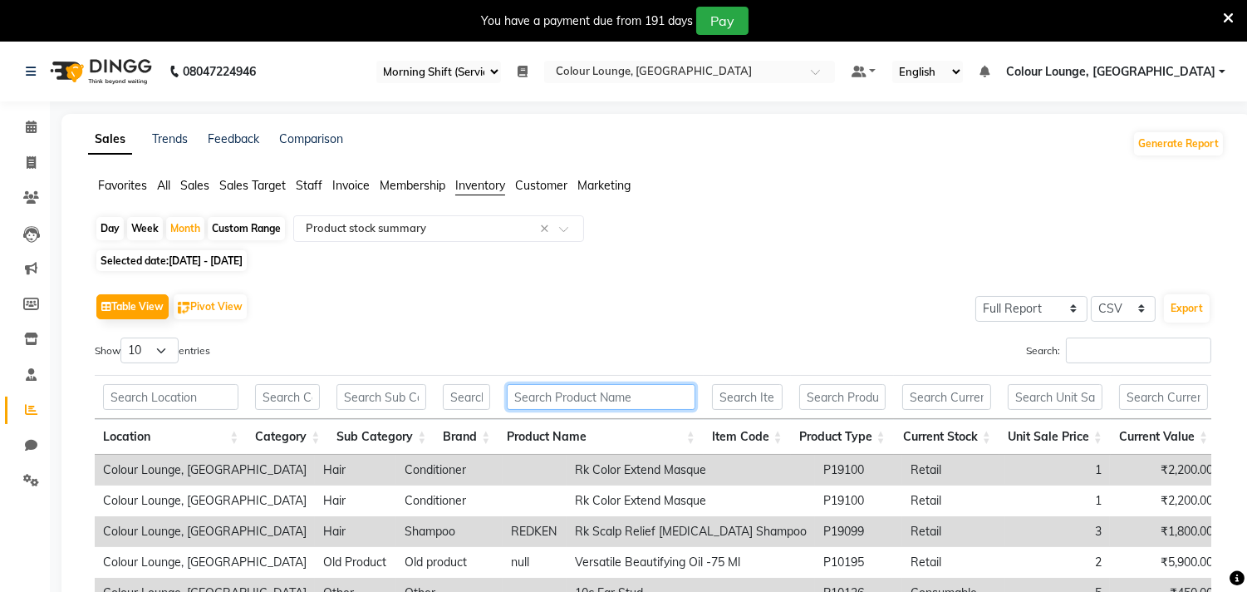
click at [540, 394] on input "text" at bounding box center [601, 397] width 188 height 26
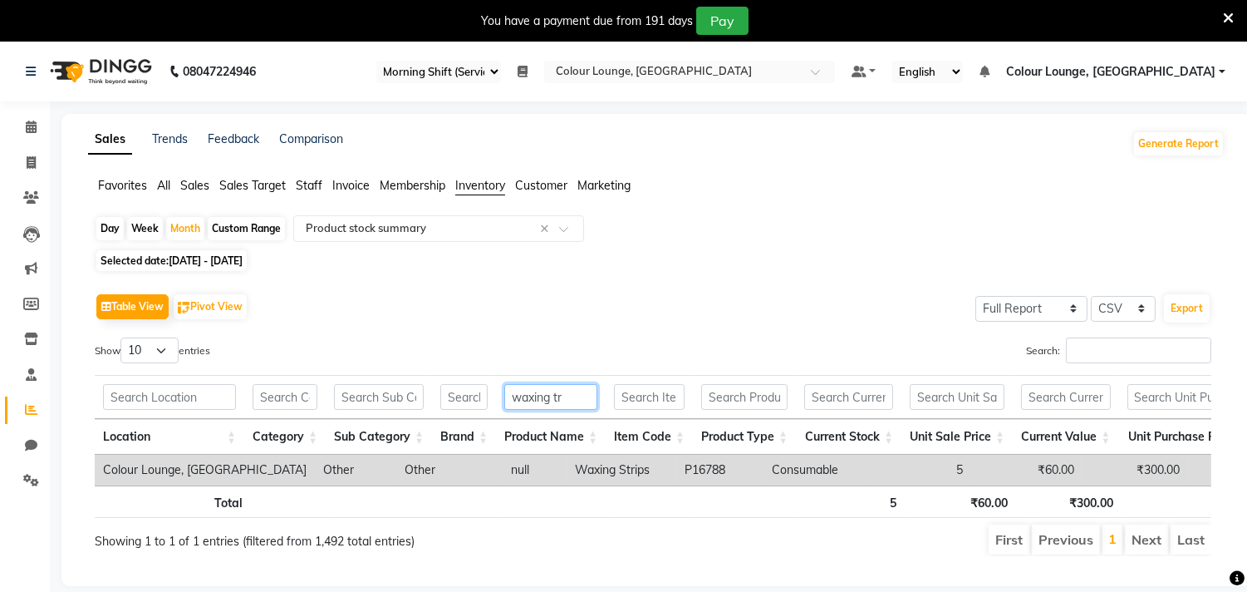
drag, startPoint x: 593, startPoint y: 395, endPoint x: 485, endPoint y: 395, distance: 108.0
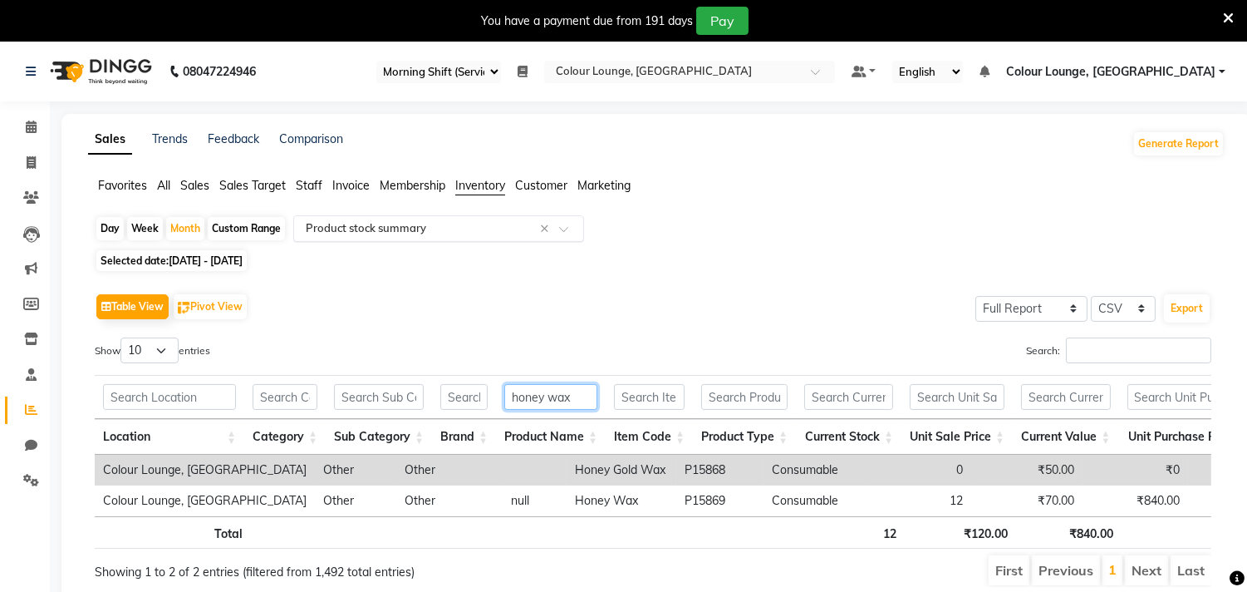
type input "honey wax"
click at [488, 236] on input "text" at bounding box center [421, 228] width 239 height 17
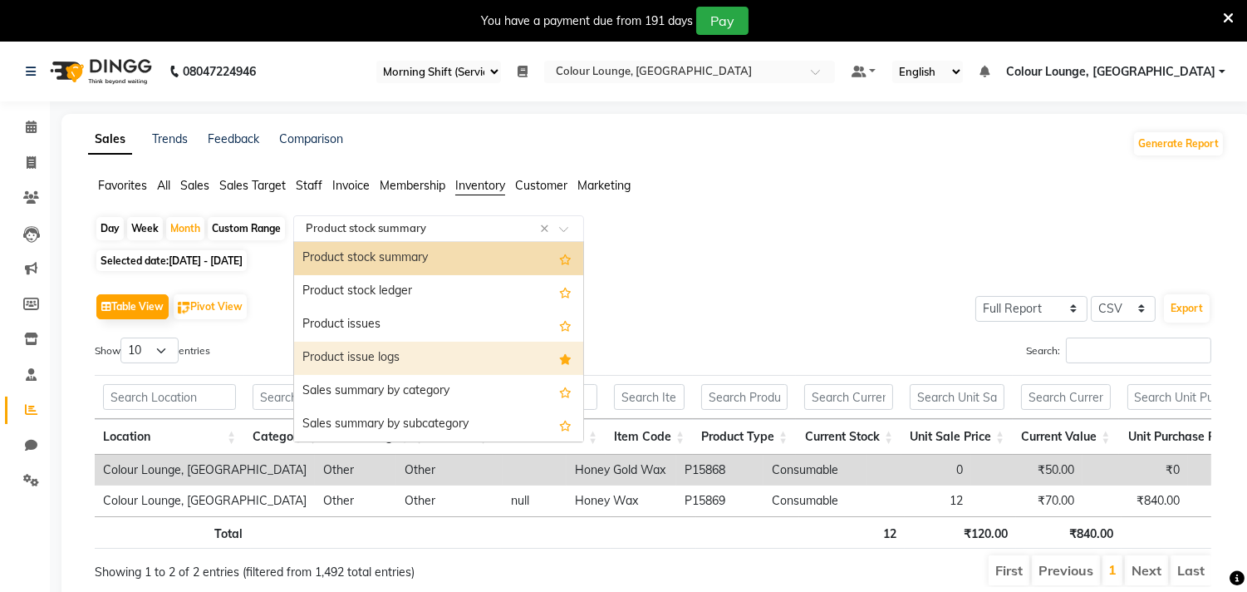
click at [434, 360] on div "Product issue logs" at bounding box center [438, 357] width 289 height 33
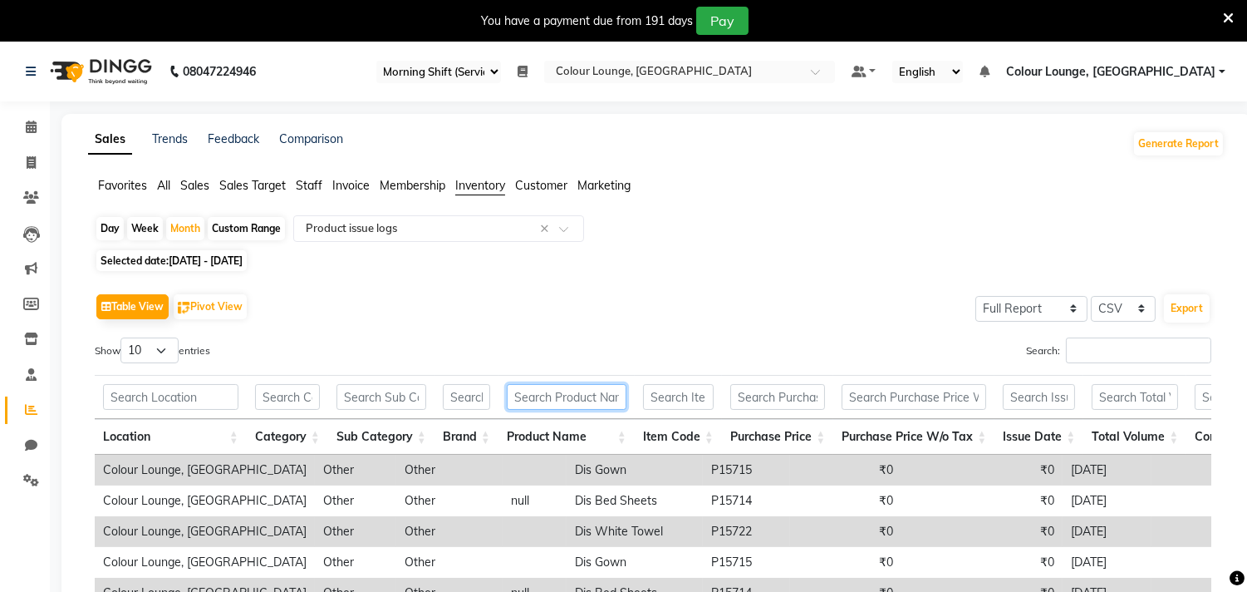
click at [583, 404] on input "text" at bounding box center [567, 397] width 120 height 26
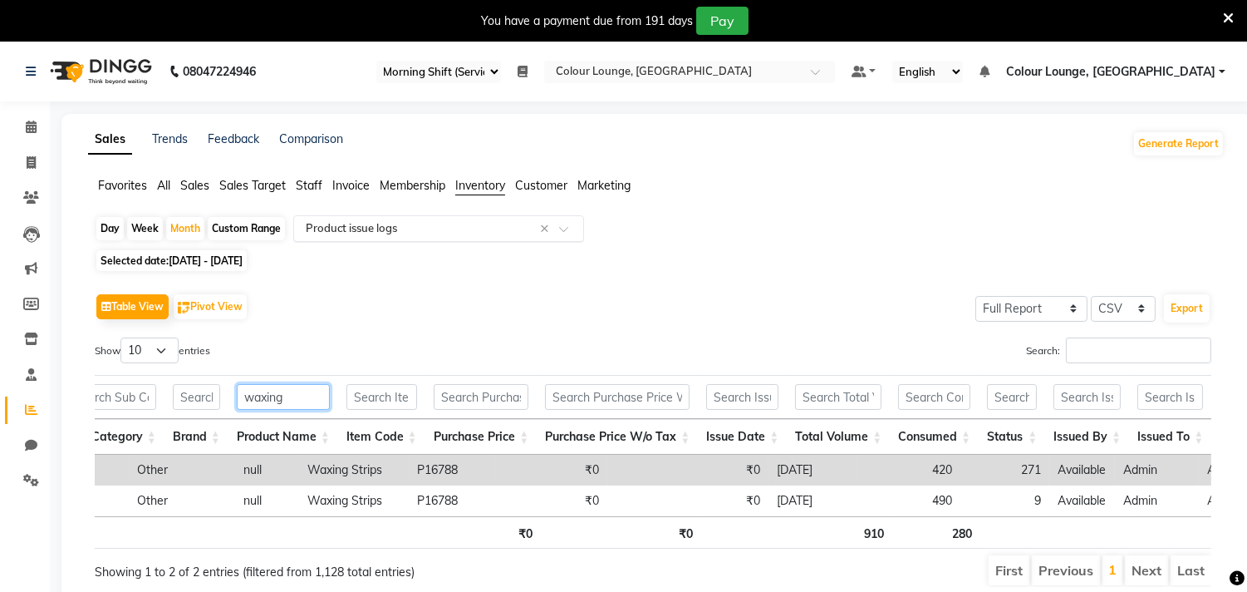
type input "waxing"
click at [497, 226] on input "text" at bounding box center [421, 228] width 239 height 17
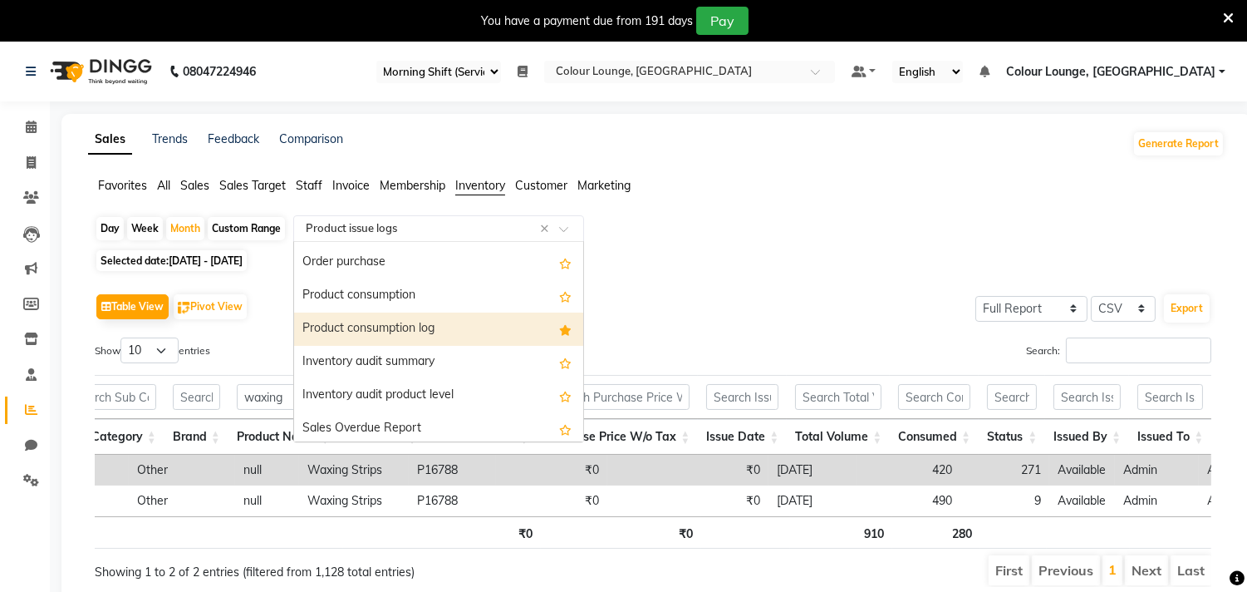
click at [444, 328] on div "Product consumption log" at bounding box center [438, 328] width 289 height 33
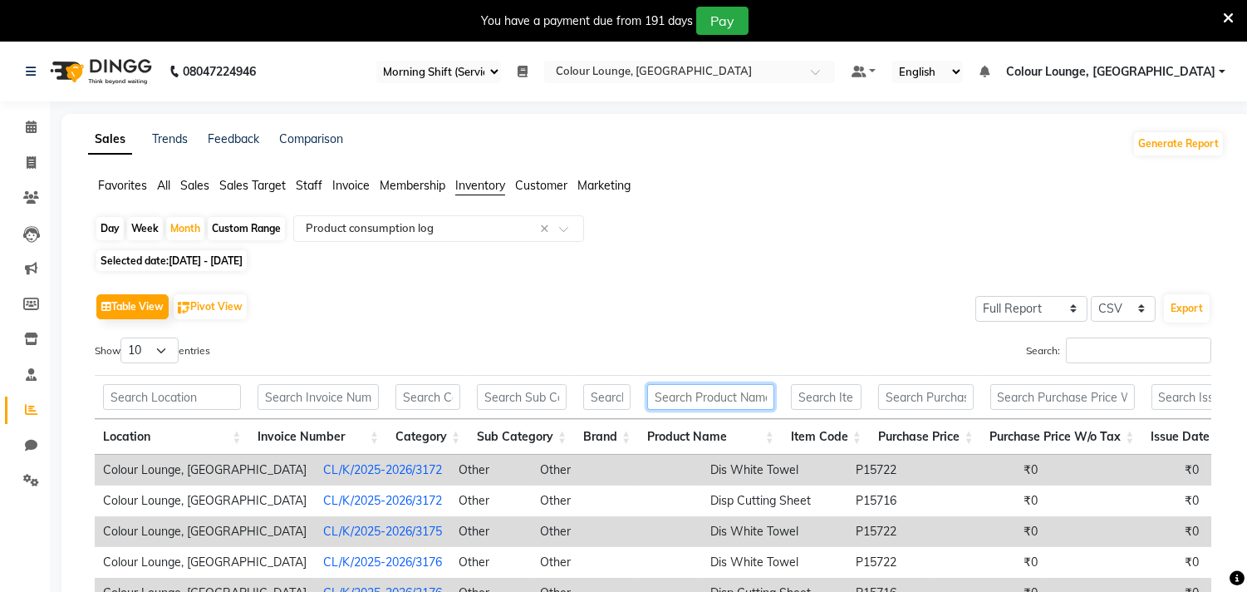
click at [710, 391] on input "text" at bounding box center [710, 397] width 127 height 26
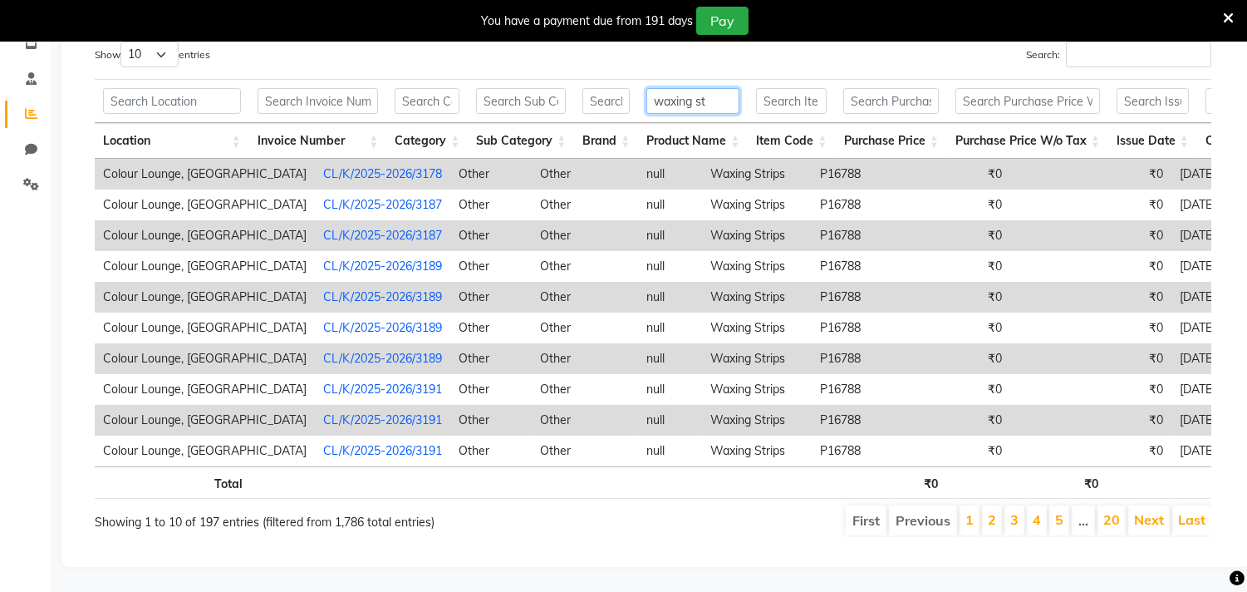
scroll to position [231, 0]
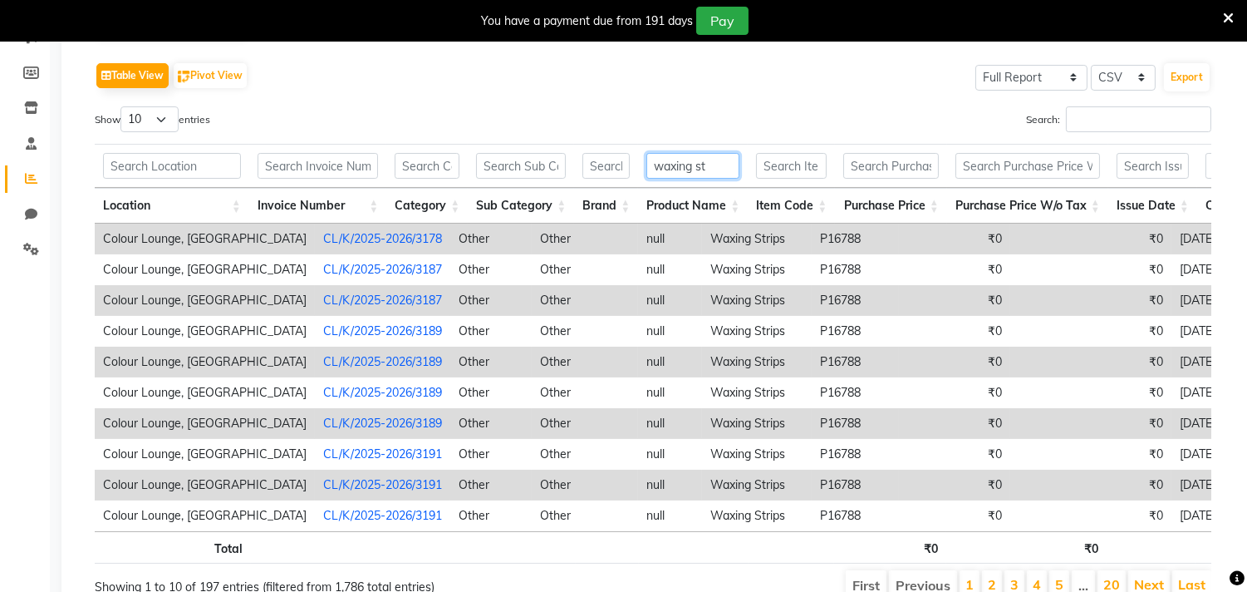
type input "waxing st"
click at [164, 119] on select "10 25 50 100" at bounding box center [149, 119] width 58 height 26
select select "100"
click at [123, 106] on select "10 25 50 100" at bounding box center [149, 119] width 58 height 26
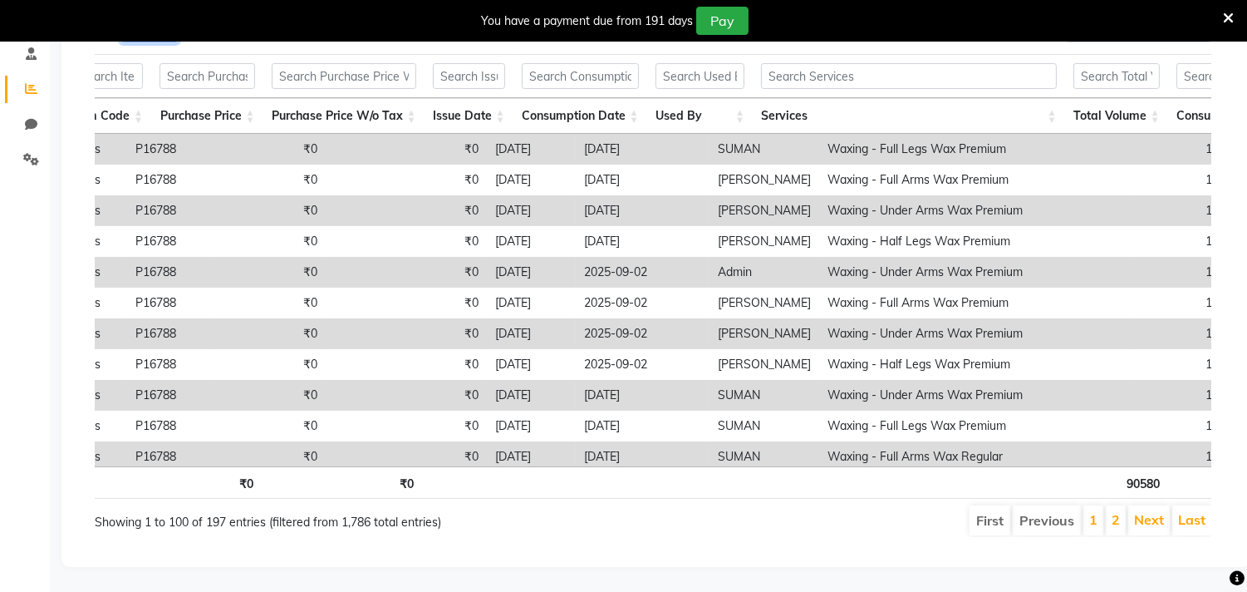
scroll to position [184, 685]
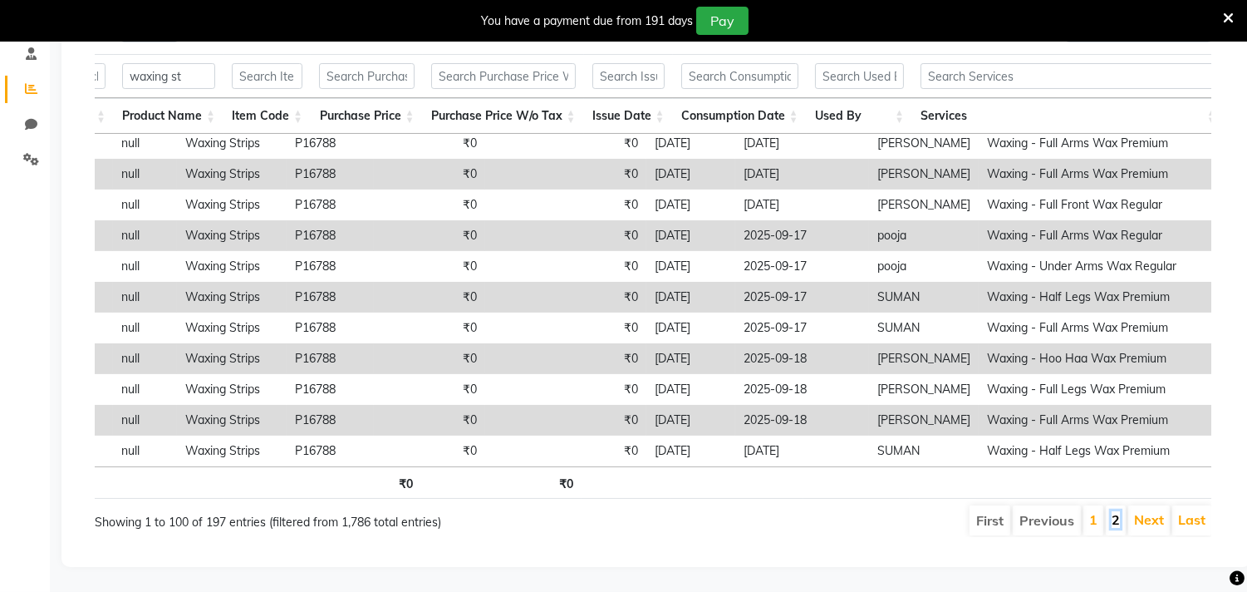
click at [1117, 511] on link "2" at bounding box center [1116, 519] width 8 height 17
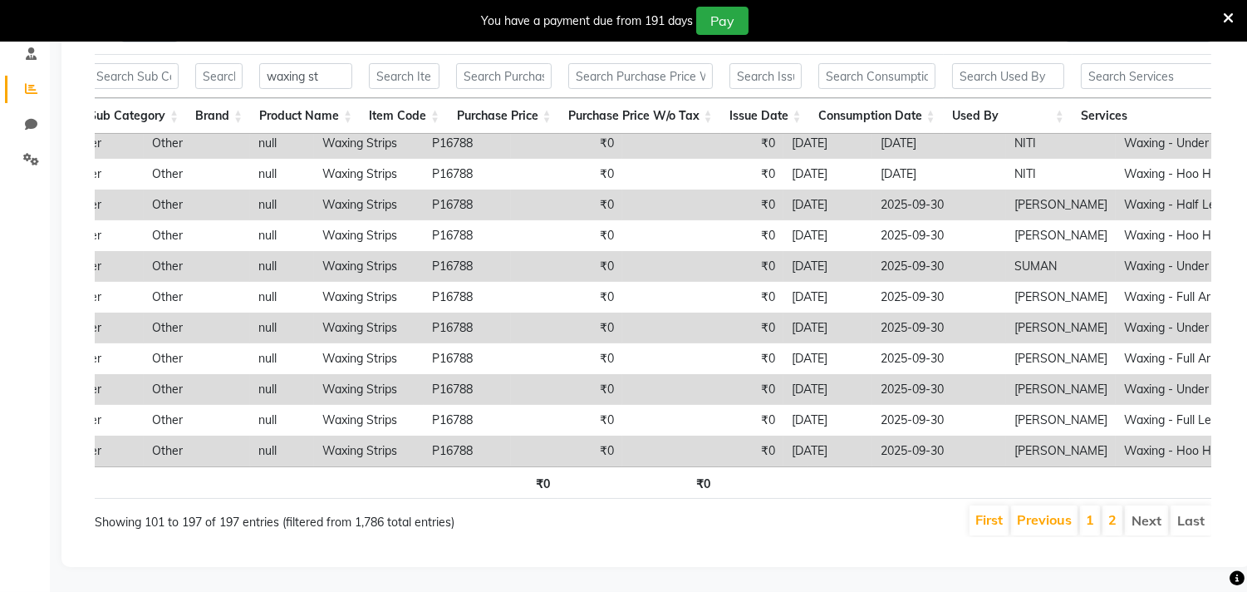
click at [392, 435] on tr "Colour Lounge, Kabir Park CL/K/2025-2026/3775 Other Other null Waxing Strips P1…" at bounding box center [692, 450] width 1971 height 31
click at [79, 443] on app-reports "Favorites All Sales Sales Target Staff Invoice Membership Inventory Customer Ma…" at bounding box center [656, 203] width 1156 height 694
